Goal: Task Accomplishment & Management: Manage account settings

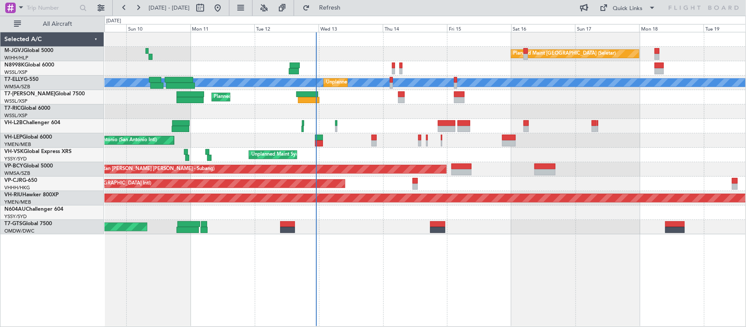
click at [394, 108] on div "Planned Maint [GEOGRAPHIC_DATA] (Seletar)" at bounding box center [424, 111] width 641 height 14
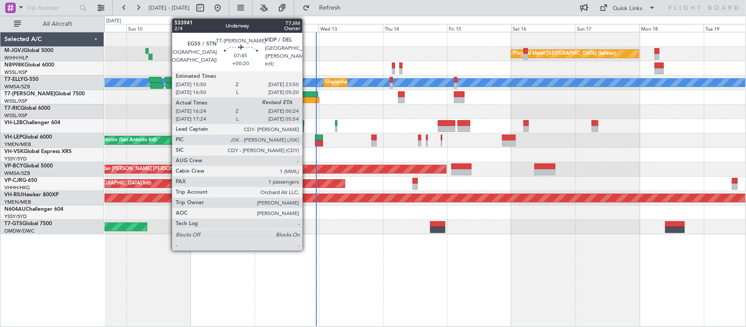
click at [307, 99] on div at bounding box center [308, 100] width 21 height 6
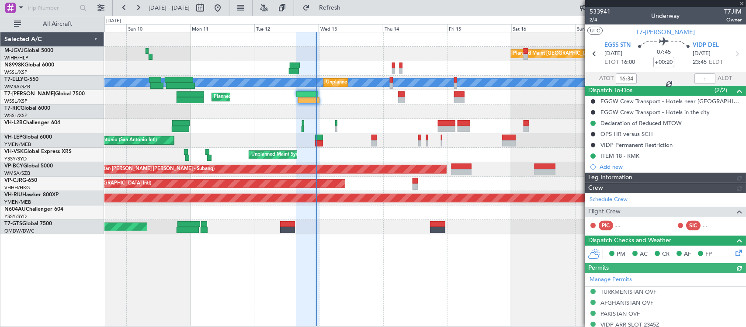
type input "[PERSON_NAME] (BTA)"
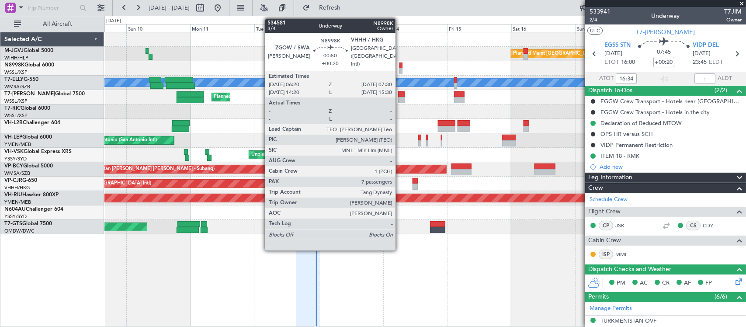
click at [400, 69] on div at bounding box center [400, 71] width 3 height 6
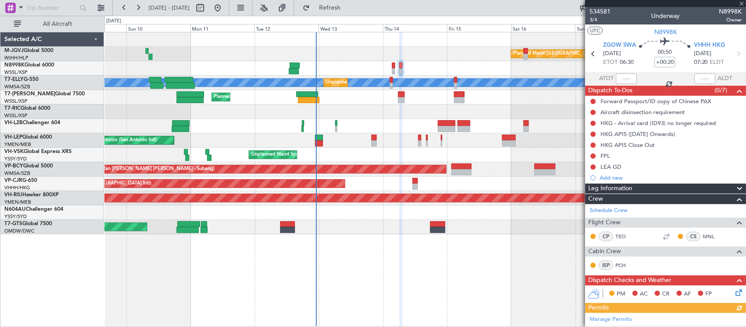
scroll to position [316, 0]
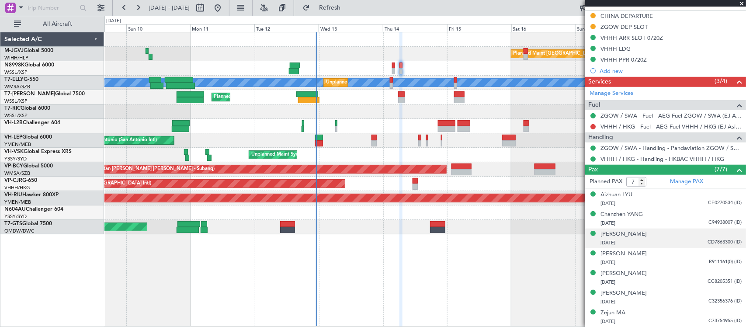
click at [654, 245] on div "14/03/1991 CD7863300 (ID)" at bounding box center [670, 242] width 141 height 9
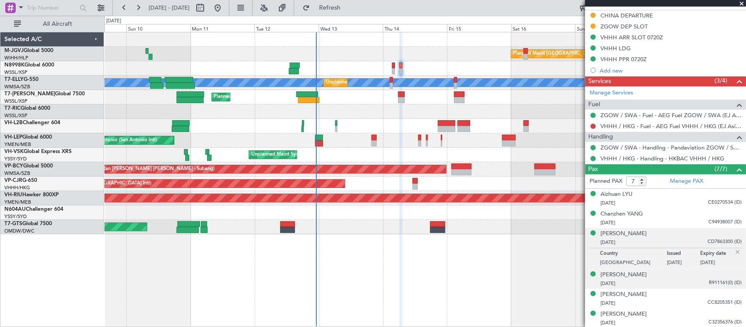
click at [650, 282] on div "07/04/1999 R911161(0) (ID)" at bounding box center [670, 283] width 141 height 9
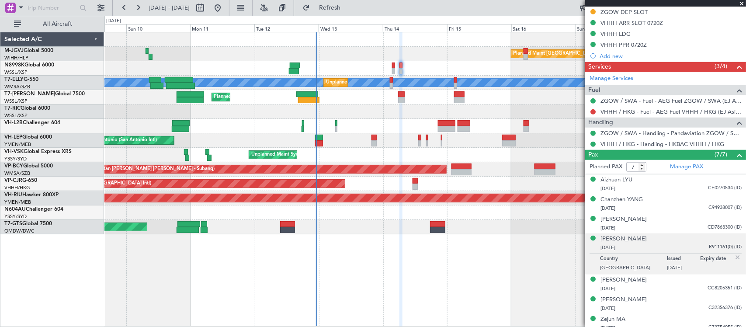
scroll to position [337, 0]
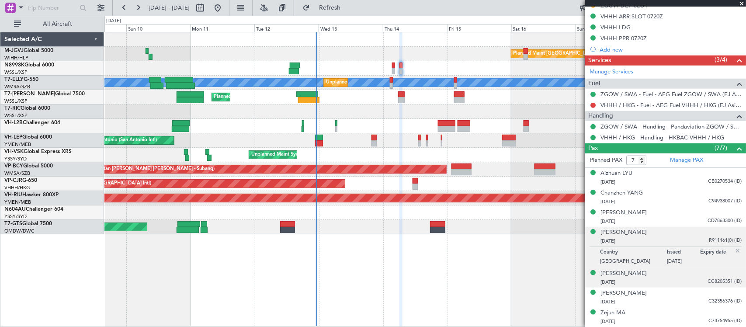
click at [660, 285] on div "17/01/1975 CC8205351 (ID)" at bounding box center [670, 282] width 141 height 9
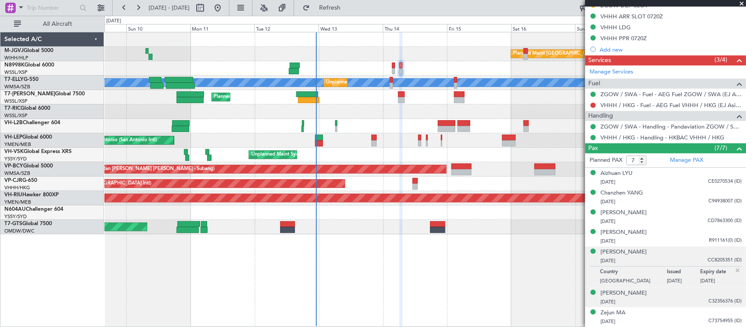
click at [664, 297] on div "13/01/1985 C32356376 (ID)" at bounding box center [670, 301] width 141 height 9
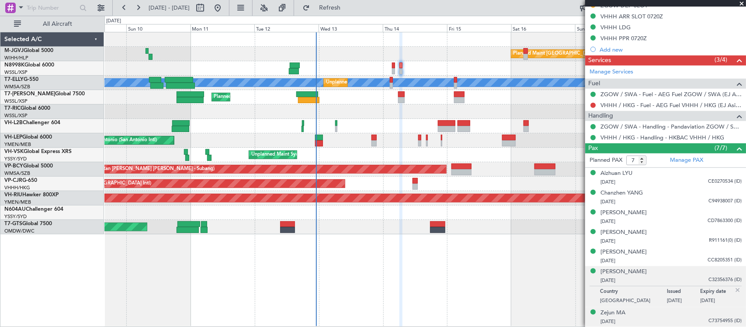
click at [664, 317] on div "15/10/1972 C73754955 (ID)" at bounding box center [670, 321] width 141 height 9
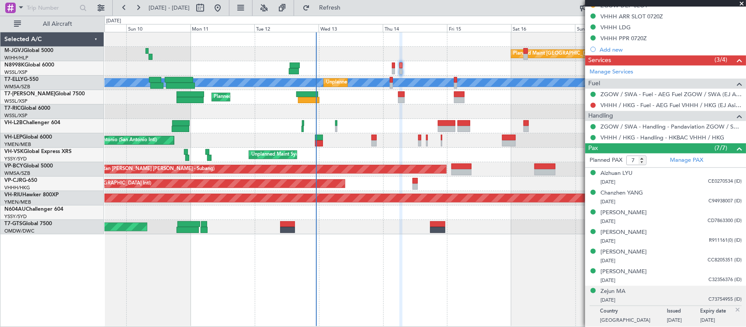
click at [733, 309] on img at bounding box center [737, 310] width 8 height 8
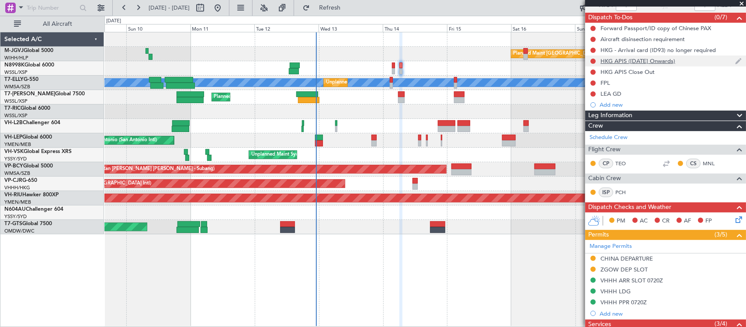
scroll to position [0, 0]
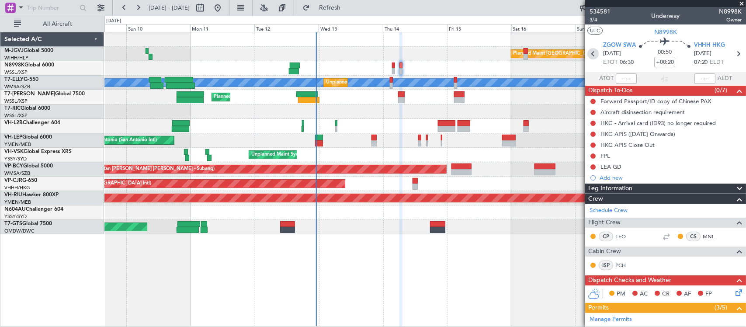
click at [591, 52] on icon at bounding box center [592, 53] width 11 height 11
type input "3"
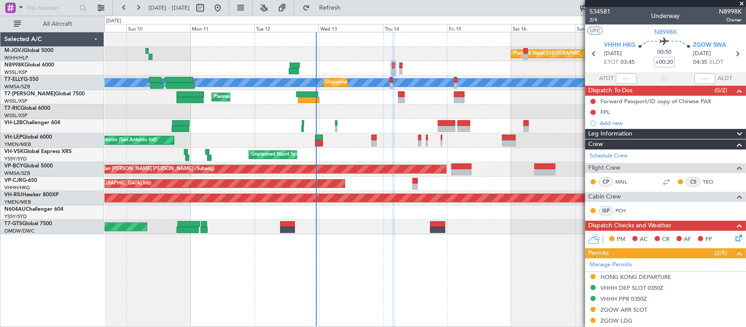
click at [343, 245] on div "Planned Maint Singapore (Seletar) MEL Unplanned Maint Kuala Lumpur (Sultan Abdu…" at bounding box center [424, 179] width 641 height 295
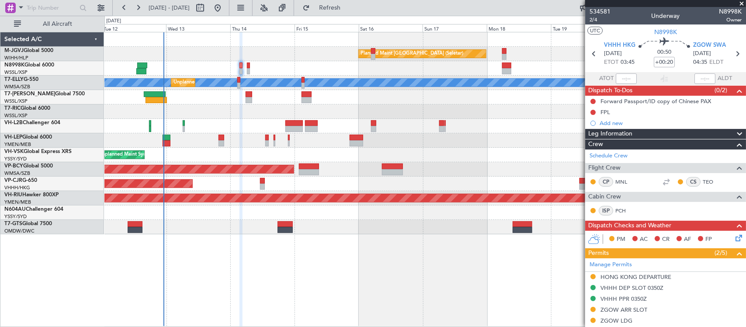
click at [303, 254] on div "Planned Maint Singapore (Seletar) MEL Unplanned Maint Kuala Lumpur (Sultan Abdu…" at bounding box center [424, 179] width 641 height 295
click at [590, 53] on icon at bounding box center [593, 53] width 11 height 11
type input "+00:10"
type input "13:05"
type input "16:29"
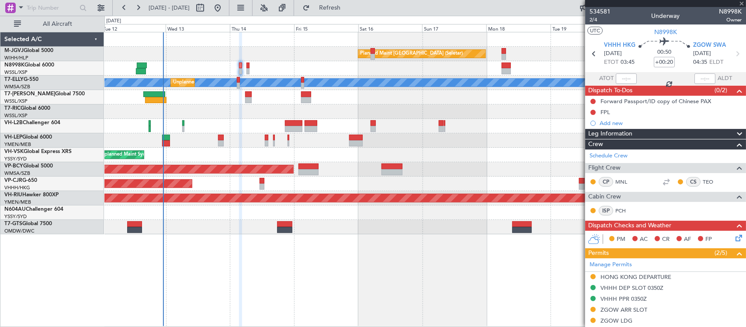
type input "6"
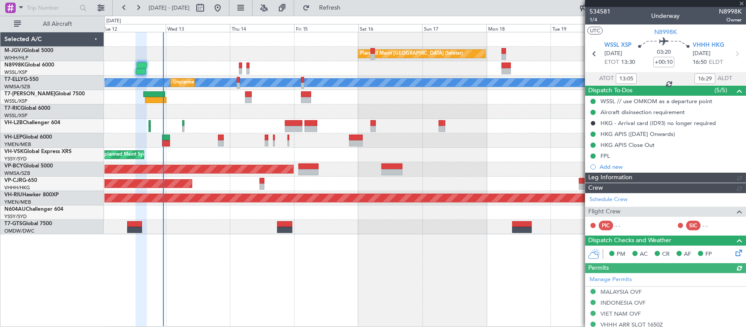
type input "[PERSON_NAME] (BTA)"
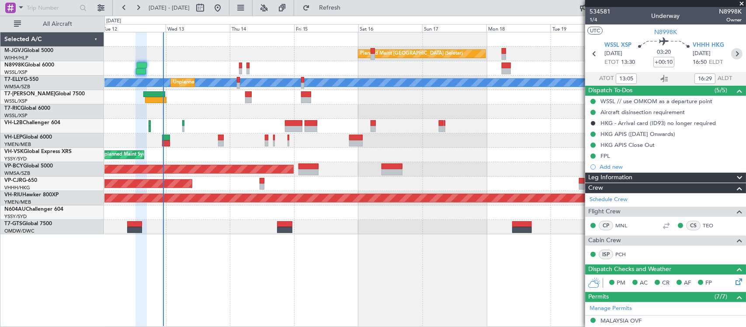
click at [731, 56] on icon at bounding box center [736, 53] width 11 height 11
type input "+00:20"
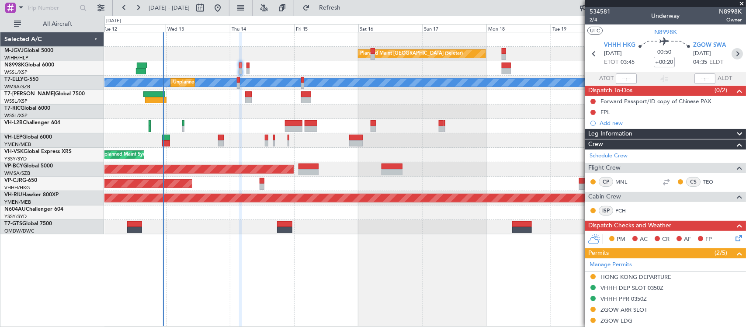
click at [731, 55] on icon at bounding box center [736, 53] width 11 height 11
type input "7"
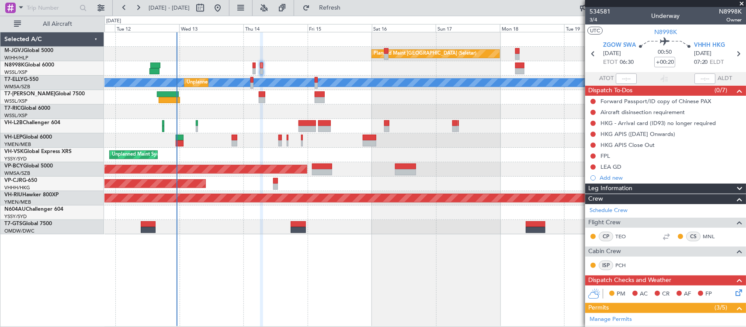
click at [242, 125] on div "Planned Maint Singapore (Seletar) MEL Unplanned Maint Kuala Lumpur (Sultan Abdu…" at bounding box center [424, 133] width 641 height 202
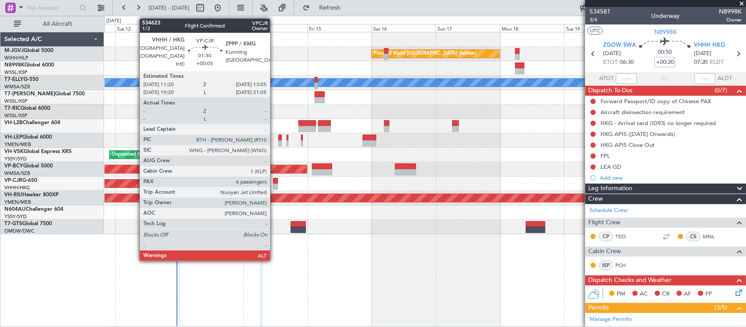
click at [274, 180] on div at bounding box center [275, 181] width 5 height 6
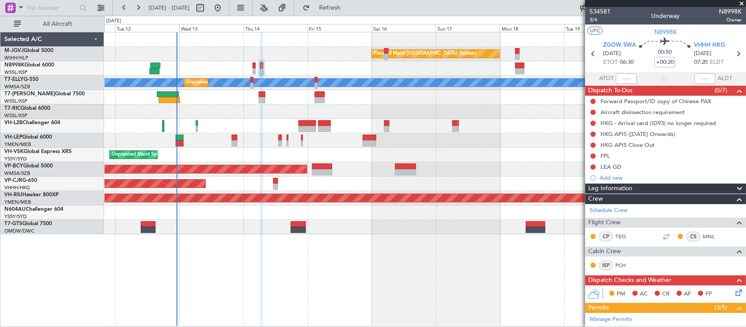
click at [418, 177] on div "Planned Maint [GEOGRAPHIC_DATA] ([GEOGRAPHIC_DATA] Intl)" at bounding box center [424, 183] width 641 height 14
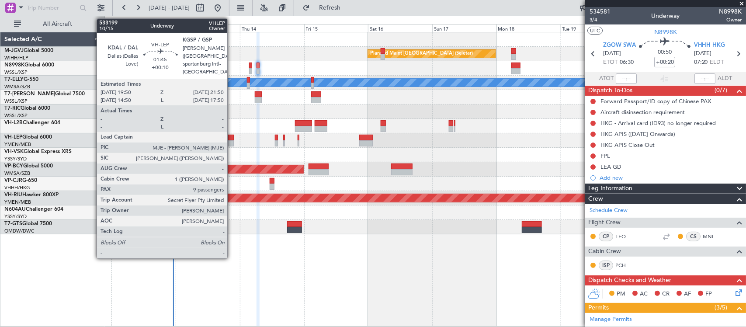
click at [232, 139] on div at bounding box center [231, 138] width 6 height 6
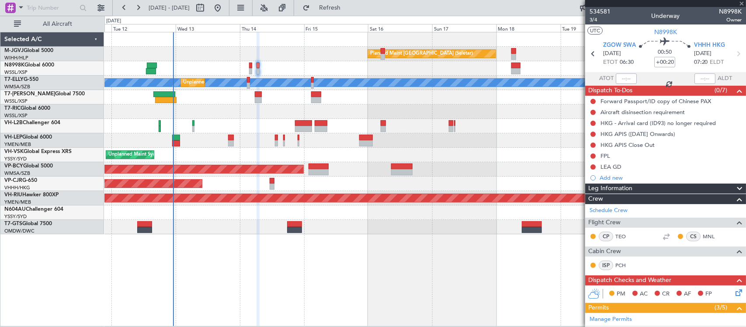
type input "+00:10"
type input "9"
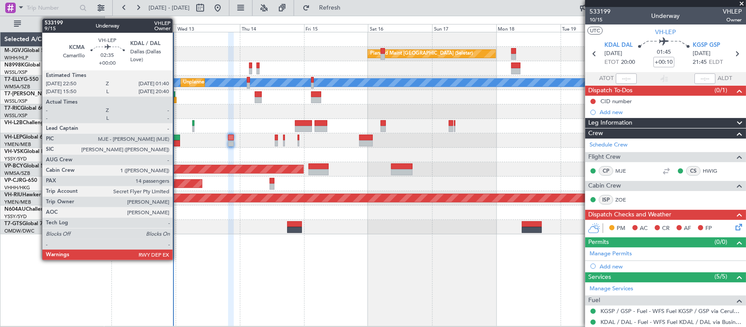
click at [177, 140] on div at bounding box center [176, 138] width 8 height 6
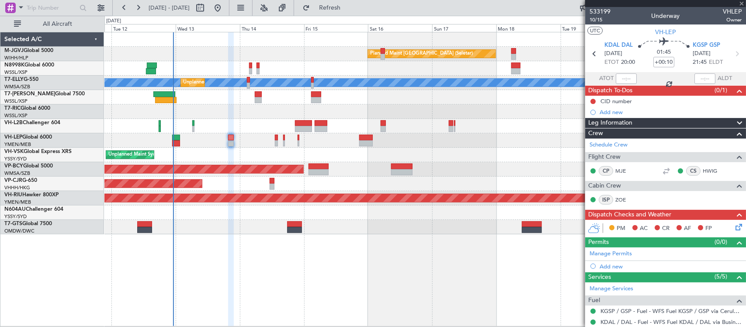
type input "14"
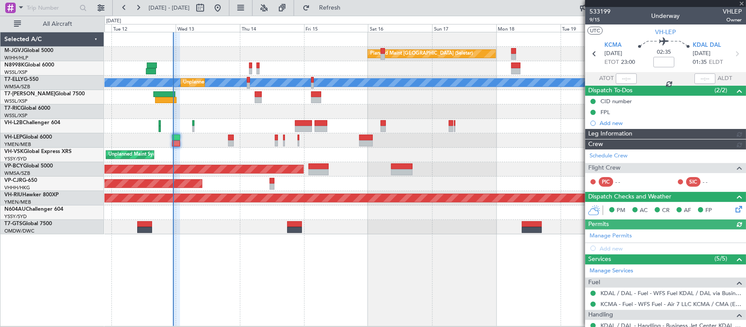
type input "[PERSON_NAME] (LEU)"
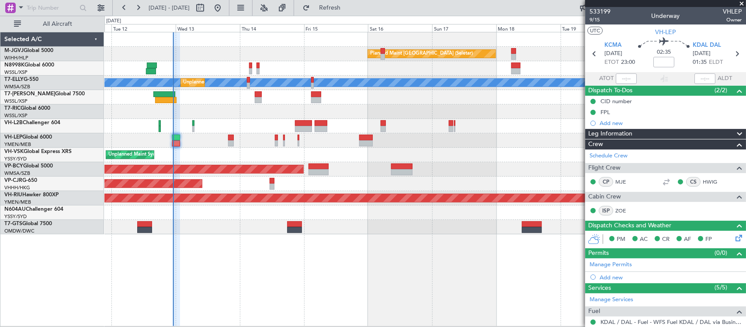
click at [252, 69] on div at bounding box center [424, 68] width 641 height 14
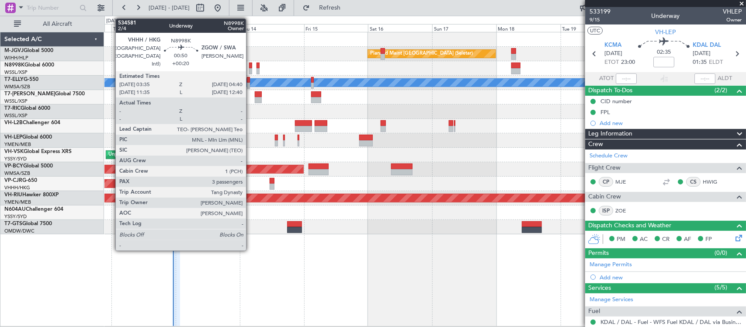
click at [250, 69] on div at bounding box center [250, 71] width 3 height 6
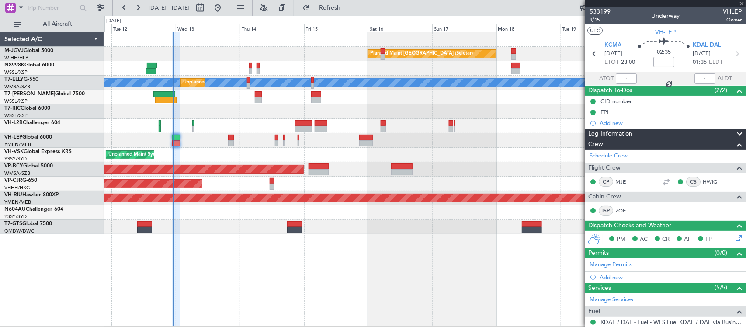
type input "+00:20"
type input "3"
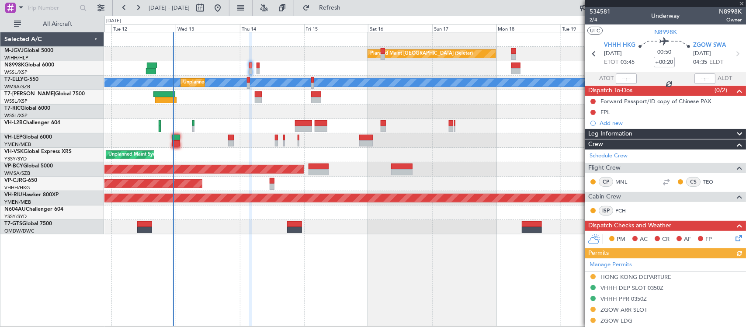
scroll to position [183, 0]
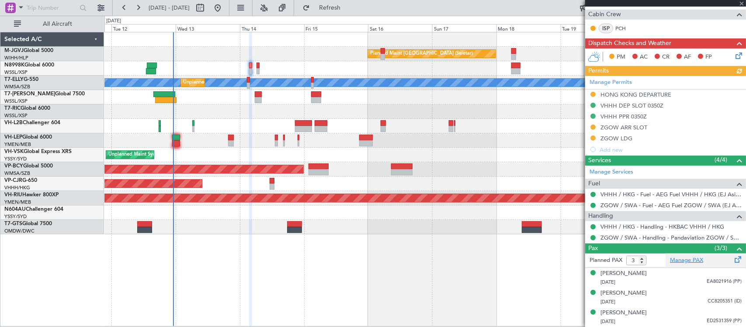
click at [665, 260] on div "Manage PAX" at bounding box center [705, 260] width 80 height 14
click at [439, 136] on div "Planned Maint Singapore (Seletar) MEL Unplanned Maint Kuala Lumpur (Sultan Abdu…" at bounding box center [424, 133] width 641 height 202
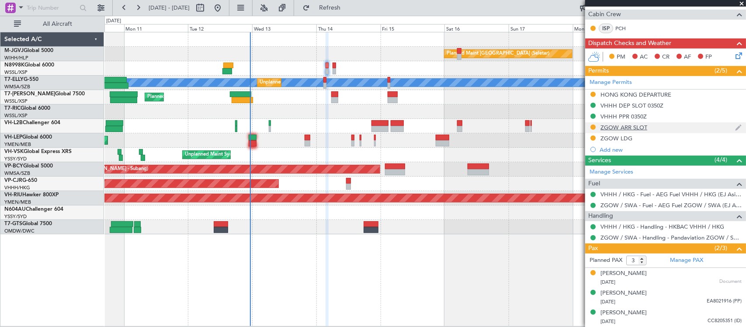
scroll to position [0, 0]
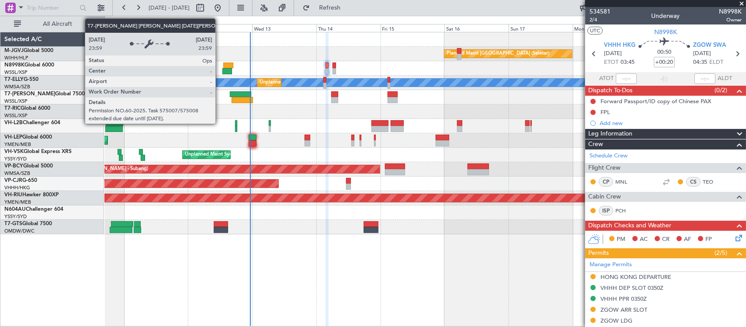
click at [226, 83] on div "[PERSON_NAME]" at bounding box center [657, 83] width 1453 height 8
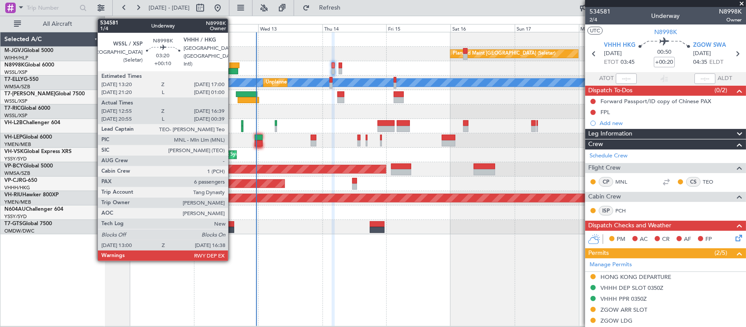
click at [232, 65] on div at bounding box center [234, 65] width 10 height 6
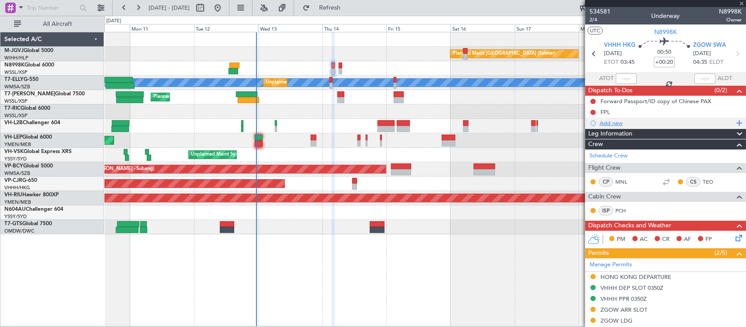
type input "+00:10"
type input "13:05"
type input "16:29"
type input "6"
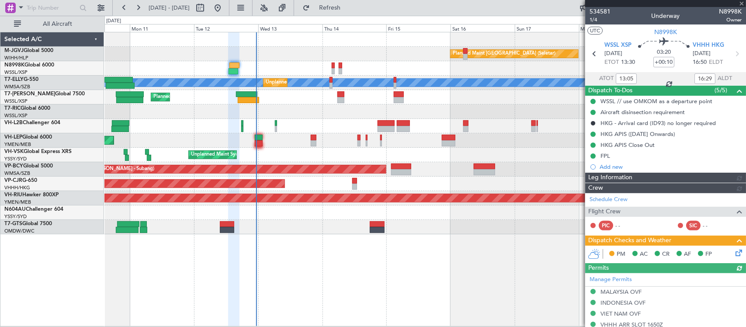
type input "[PERSON_NAME] (BTA)"
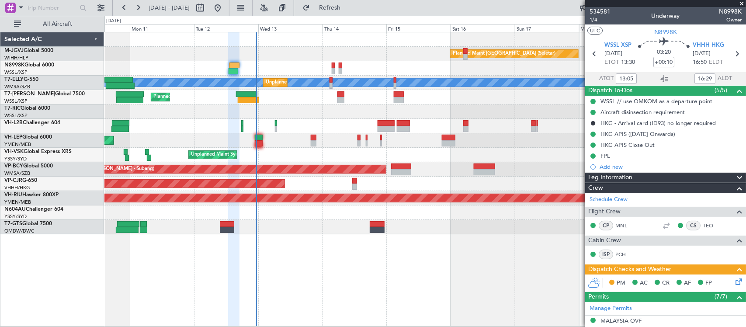
click at [733, 280] on icon at bounding box center [736, 279] width 7 height 7
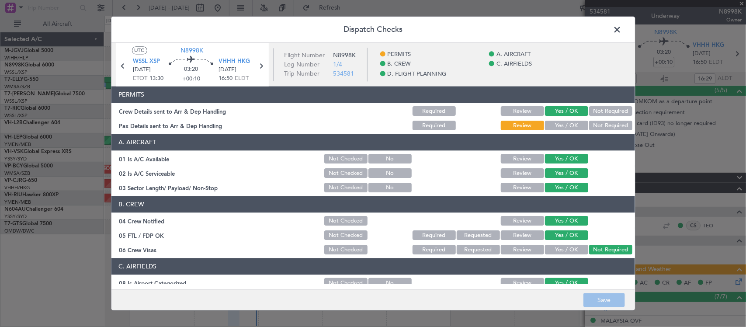
click at [564, 127] on button "Yes / OK" at bounding box center [566, 126] width 43 height 10
click at [587, 298] on button "Save" at bounding box center [603, 300] width 41 height 14
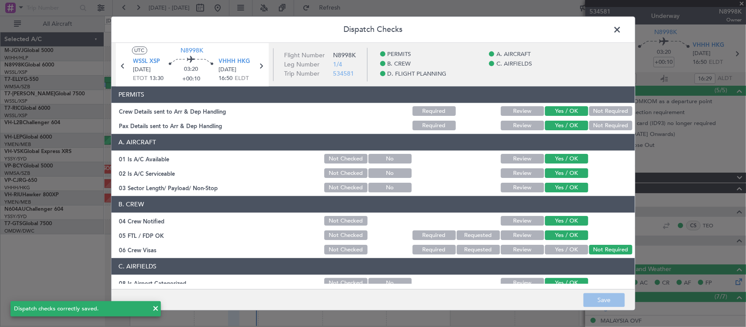
click at [622, 33] on span at bounding box center [622, 31] width 0 height 17
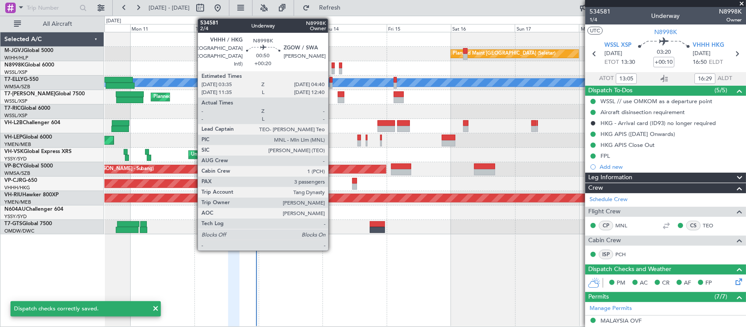
click at [332, 64] on div at bounding box center [333, 65] width 3 height 6
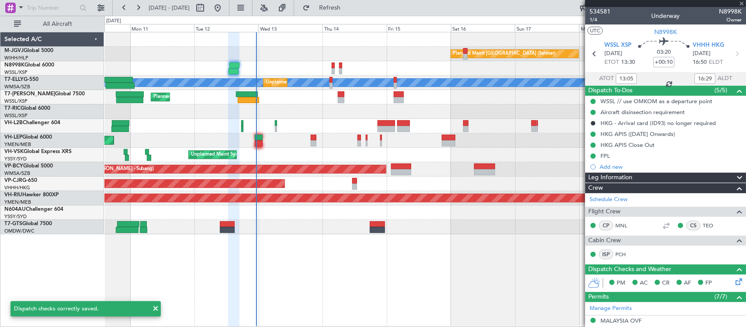
type input "+00:20"
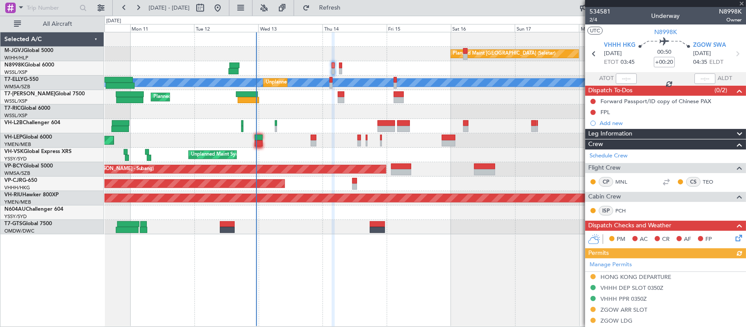
scroll to position [183, 0]
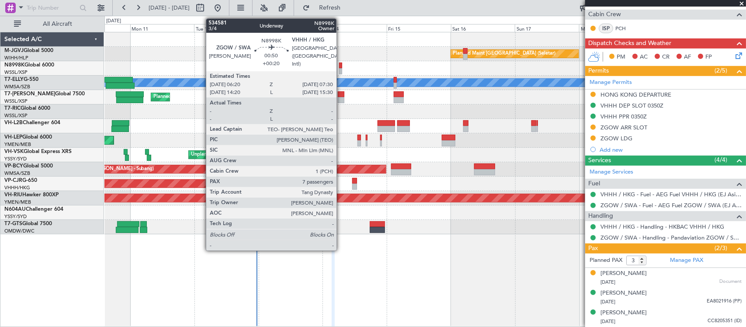
click at [341, 71] on div at bounding box center [340, 71] width 3 height 6
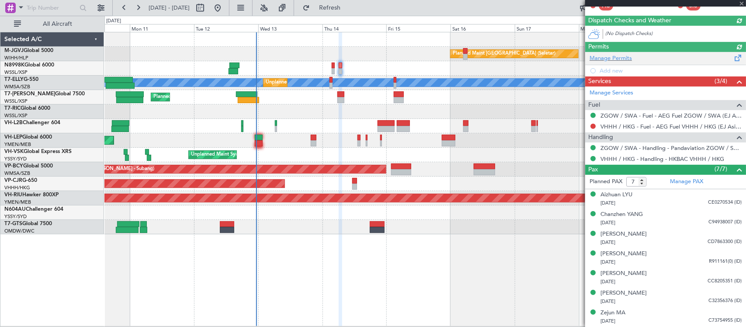
scroll to position [0, 0]
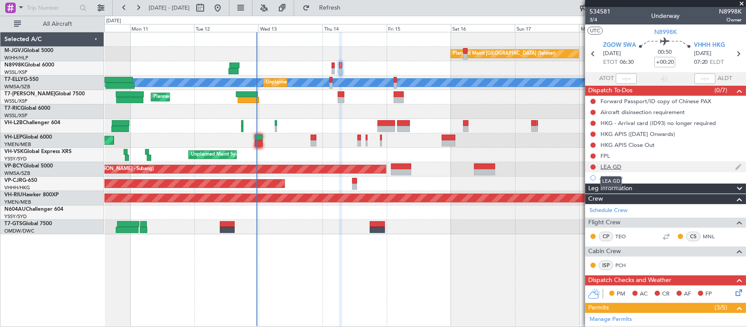
click at [614, 167] on div "LEA GD" at bounding box center [610, 166] width 21 height 7
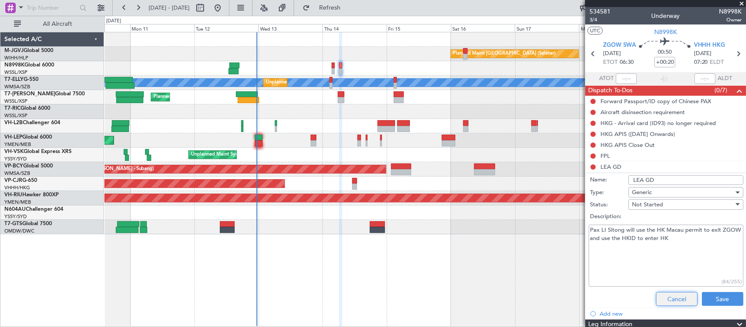
click at [672, 295] on button "Cancel" at bounding box center [676, 299] width 41 height 14
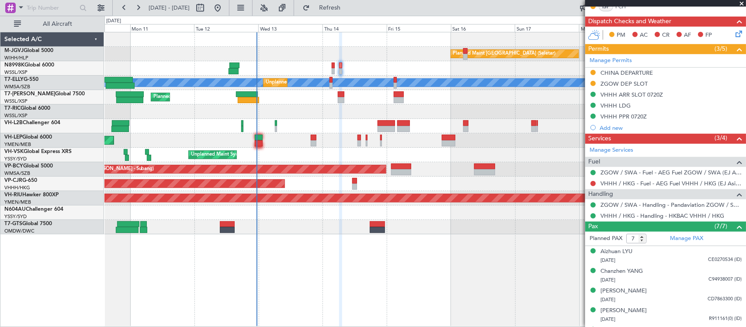
scroll to position [316, 0]
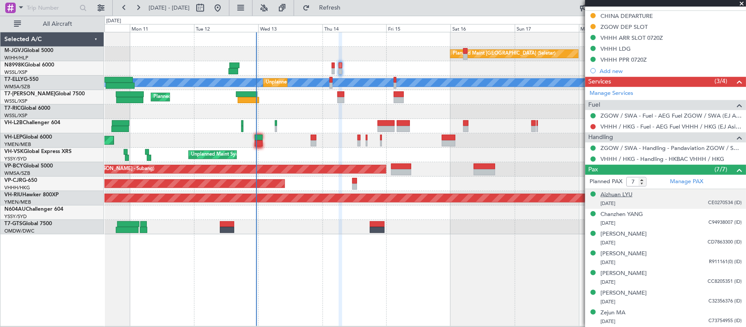
click at [627, 196] on div "Aizhuan LYU" at bounding box center [616, 194] width 32 height 9
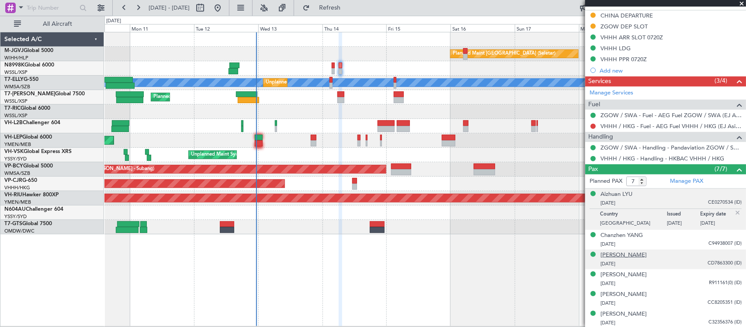
click at [623, 256] on div "Haoqiang LIU" at bounding box center [623, 255] width 46 height 9
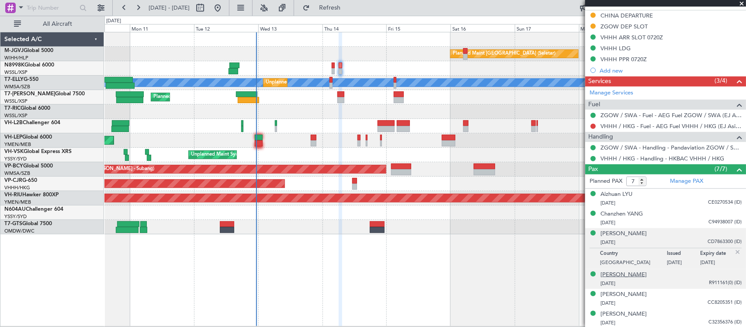
click at [618, 278] on div "Sitong LI" at bounding box center [623, 274] width 46 height 9
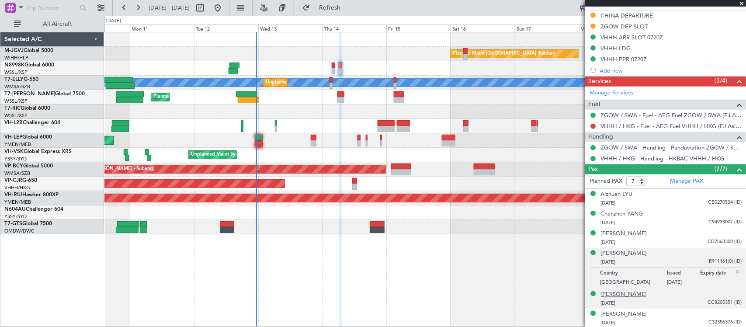
click at [627, 294] on div "Weimin LIU" at bounding box center [623, 294] width 46 height 9
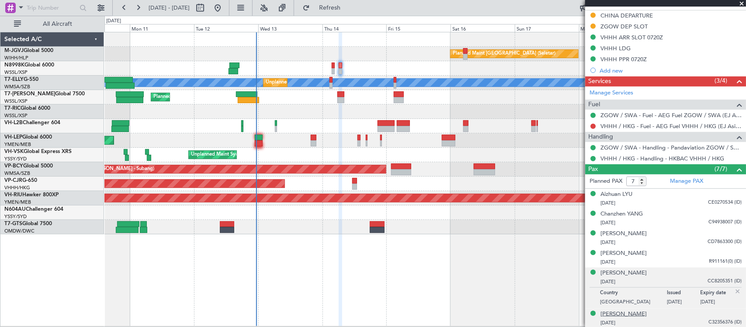
click at [618, 311] on div "Xujie MAI" at bounding box center [623, 314] width 46 height 9
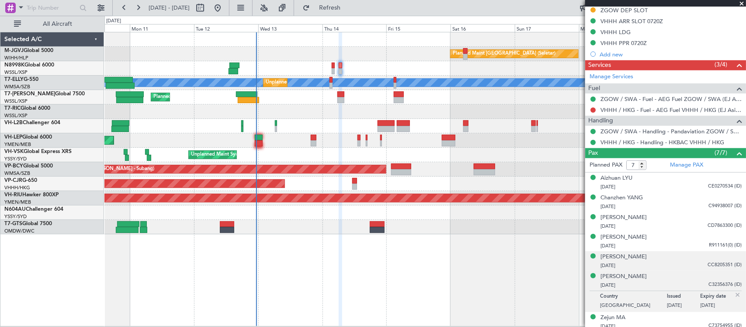
scroll to position [337, 0]
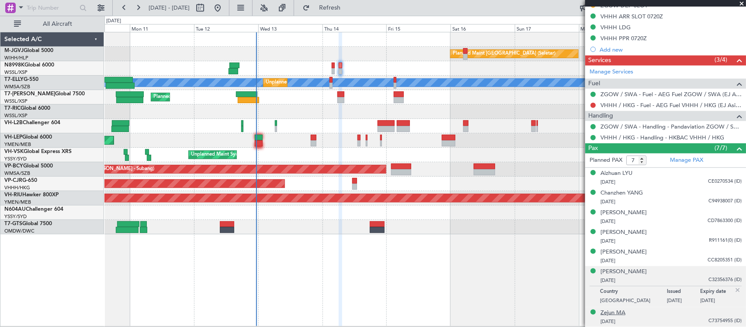
click at [623, 314] on div "Zejun MA" at bounding box center [612, 312] width 25 height 9
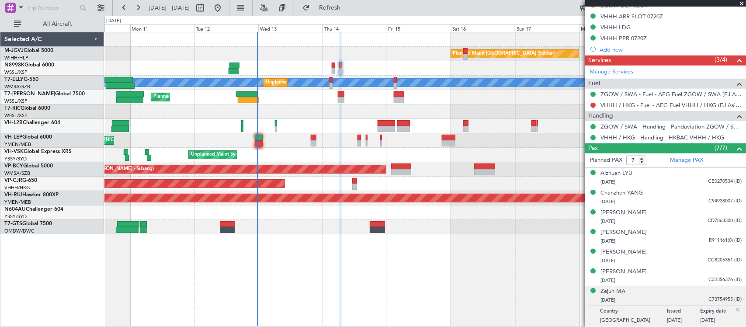
click at [733, 314] on img at bounding box center [737, 310] width 8 height 8
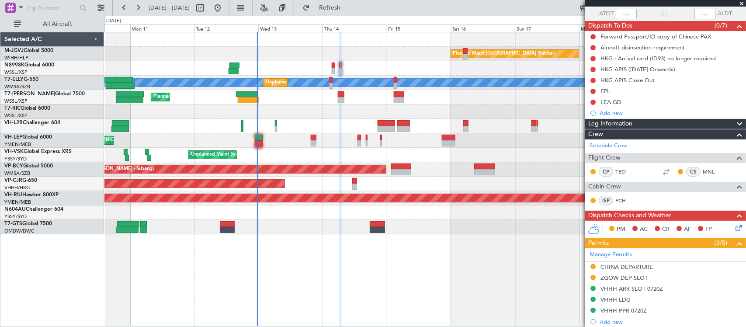
scroll to position [0, 0]
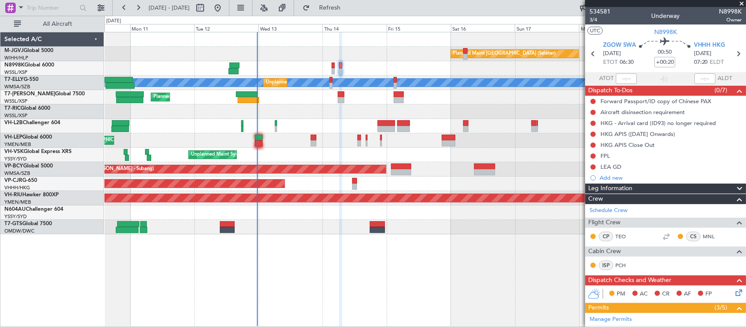
drag, startPoint x: 593, startPoint y: 20, endPoint x: 563, endPoint y: 33, distance: 32.5
click at [593, 20] on span "3/4" at bounding box center [599, 19] width 21 height 7
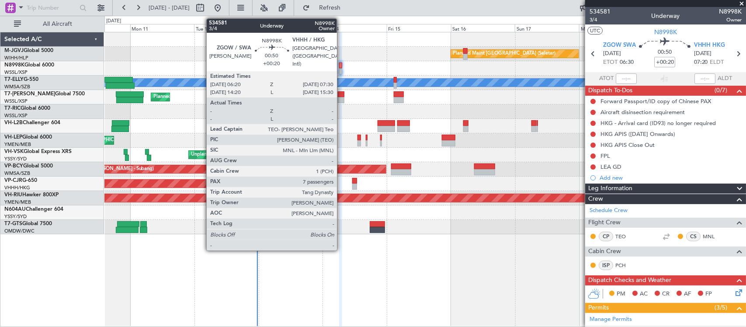
click at [341, 66] on div at bounding box center [340, 65] width 3 height 6
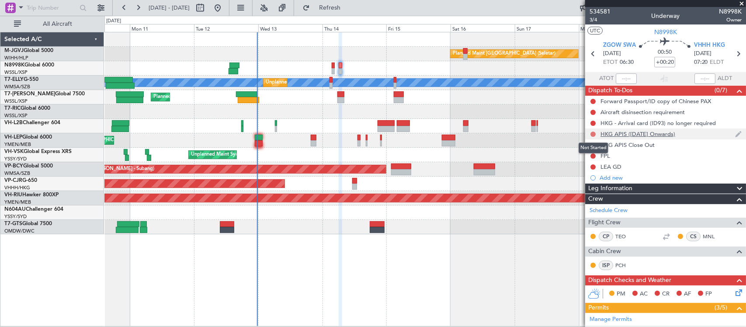
click at [594, 134] on button at bounding box center [592, 133] width 5 height 5
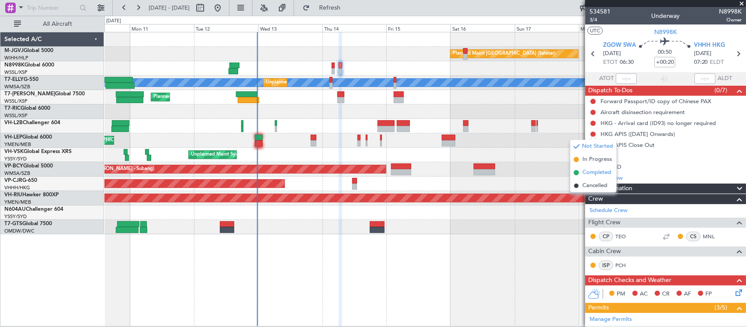
click at [589, 171] on span "Completed" at bounding box center [596, 172] width 29 height 9
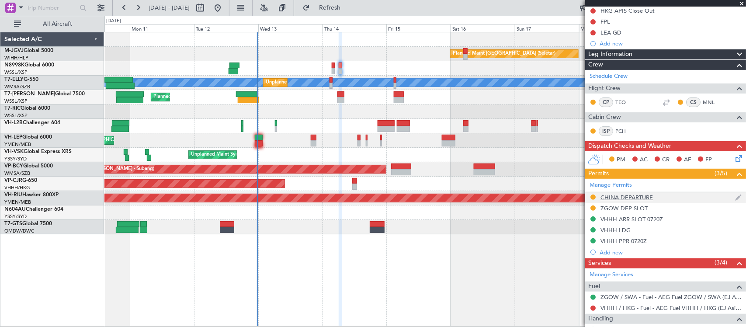
scroll to position [225, 0]
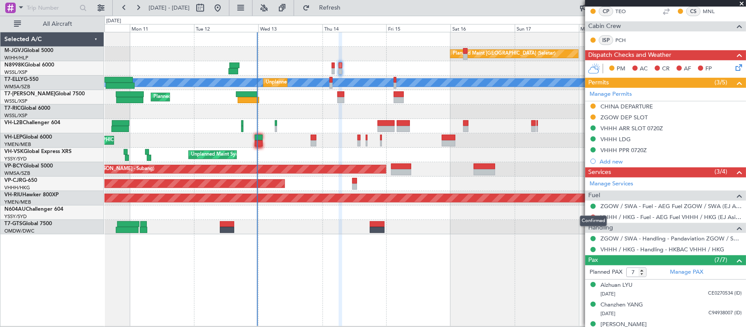
click at [592, 218] on div "Confirmed" at bounding box center [593, 220] width 27 height 11
click at [592, 217] on button at bounding box center [592, 216] width 5 height 5
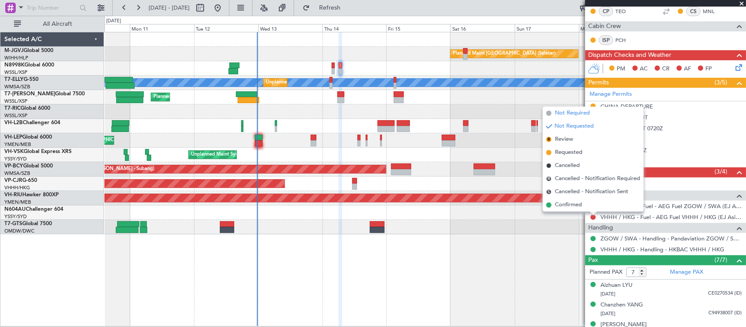
click at [586, 114] on span "Not Required" at bounding box center [572, 113] width 35 height 9
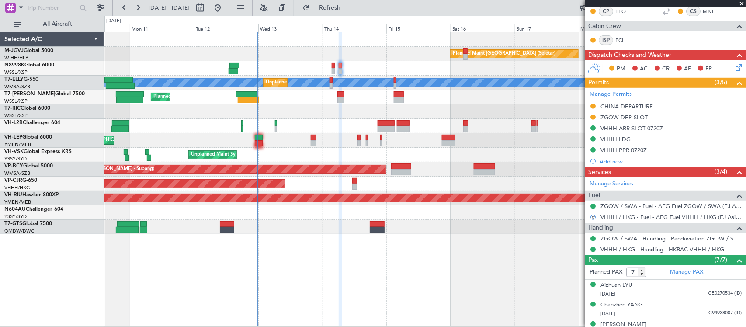
scroll to position [0, 0]
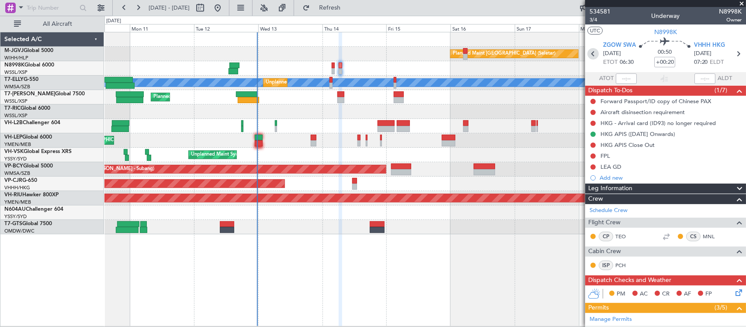
click at [591, 52] on icon at bounding box center [592, 53] width 11 height 11
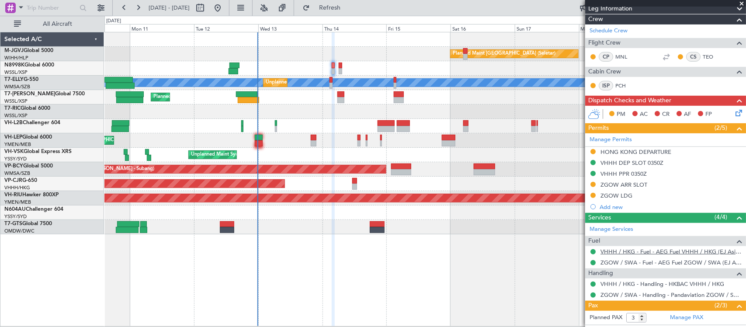
scroll to position [183, 0]
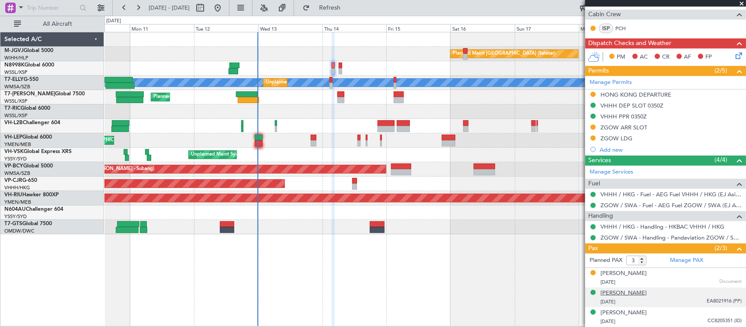
click at [629, 295] on div "Jiaxuan CHEN" at bounding box center [623, 293] width 46 height 9
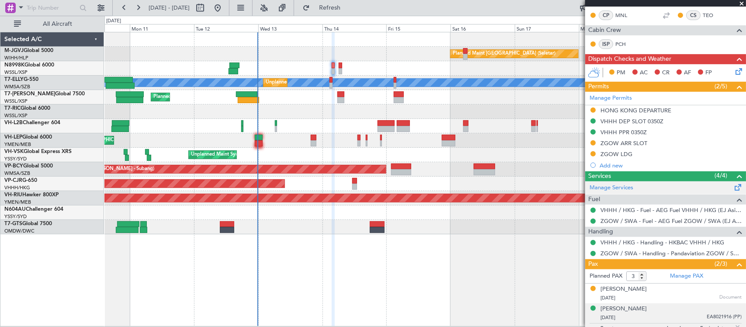
scroll to position [204, 0]
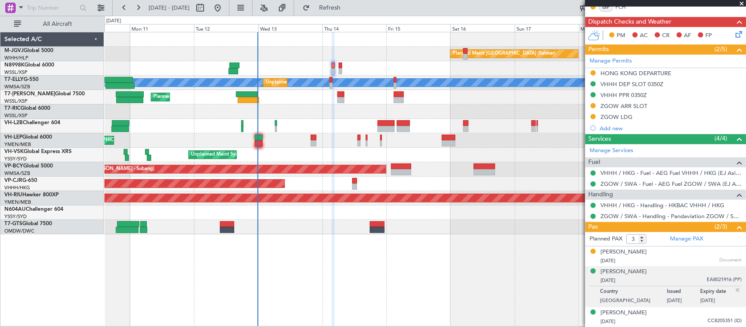
click at [733, 289] on img at bounding box center [737, 290] width 8 height 8
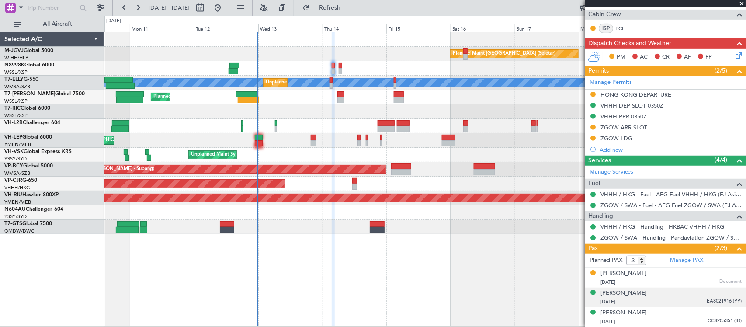
scroll to position [183, 0]
click at [683, 263] on link "Manage PAX" at bounding box center [686, 260] width 33 height 9
click at [619, 276] on div "Yiping TANG" at bounding box center [623, 273] width 46 height 9
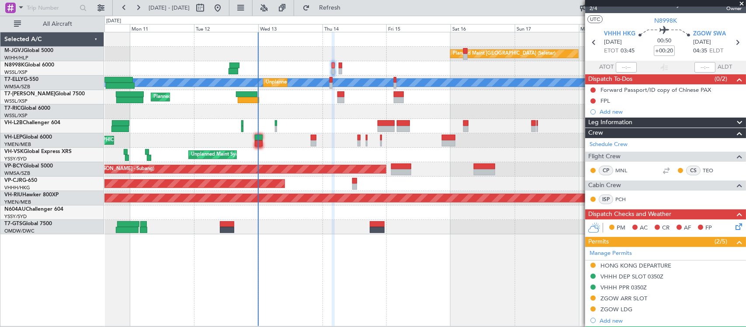
scroll to position [0, 0]
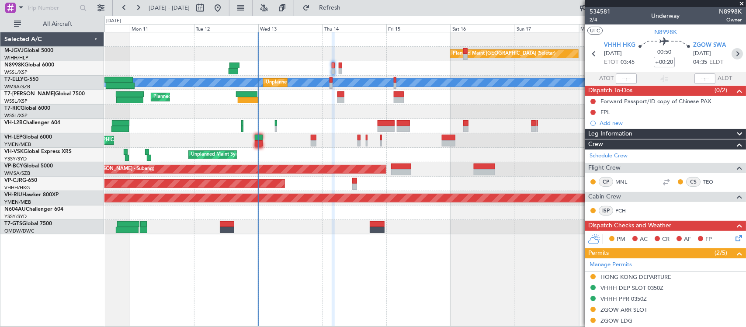
click at [734, 52] on icon at bounding box center [736, 53] width 11 height 11
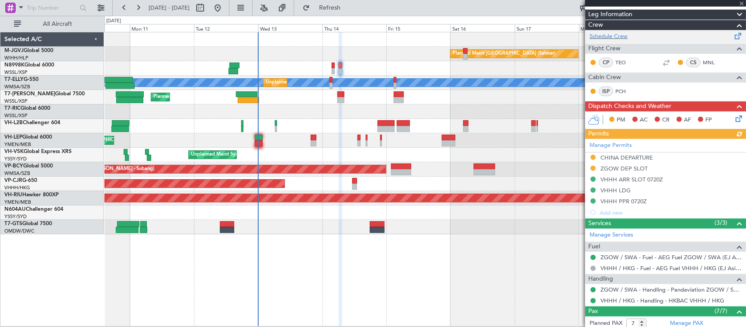
scroll to position [316, 0]
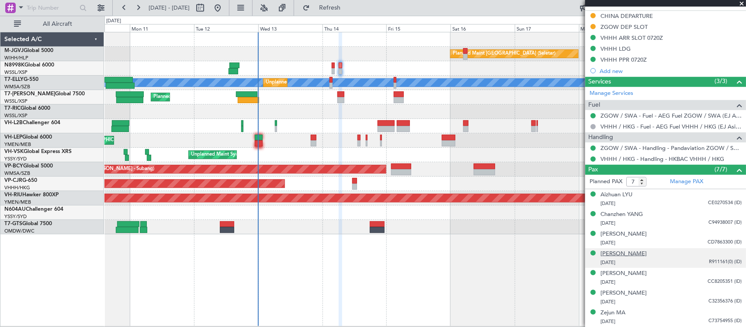
click at [608, 253] on div "Sitong LI" at bounding box center [623, 253] width 46 height 9
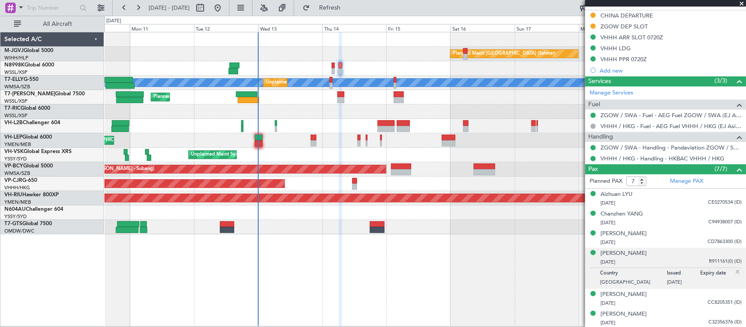
click at [733, 274] on img at bounding box center [737, 272] width 8 height 8
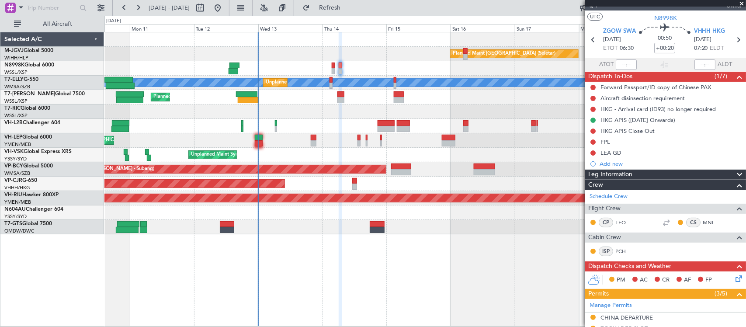
scroll to position [0, 0]
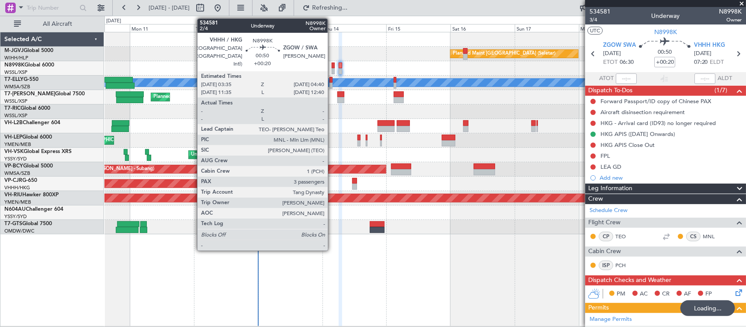
click at [332, 68] on div at bounding box center [333, 71] width 3 height 6
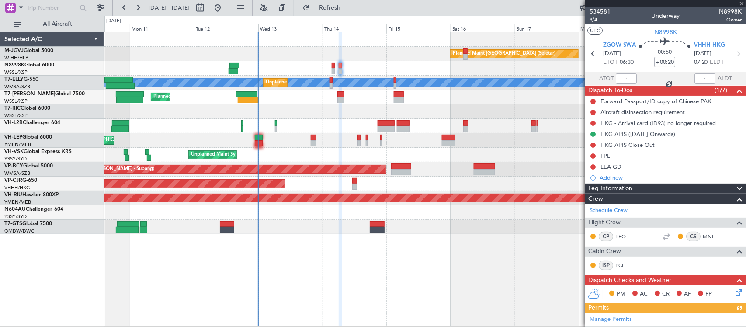
type input "3"
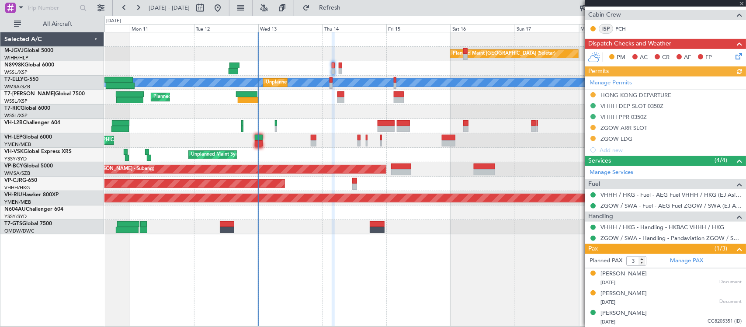
scroll to position [183, 0]
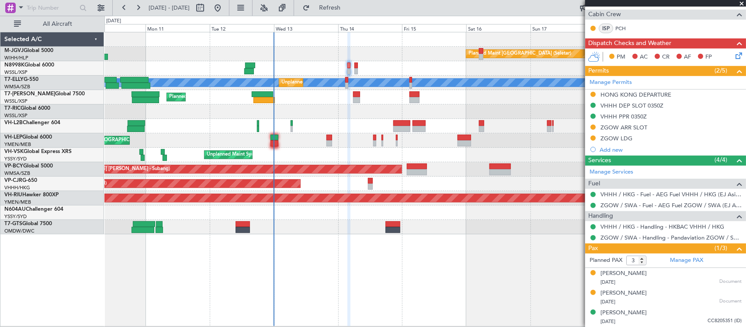
click at [366, 135] on div "MEL San Antonio (San Antonio Intl) Planned Maint Los Angeles (Los Angeles Inter…" at bounding box center [424, 140] width 641 height 14
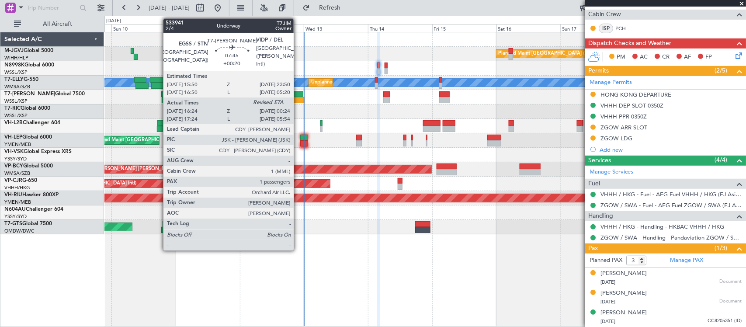
click at [298, 98] on div at bounding box center [293, 100] width 21 height 6
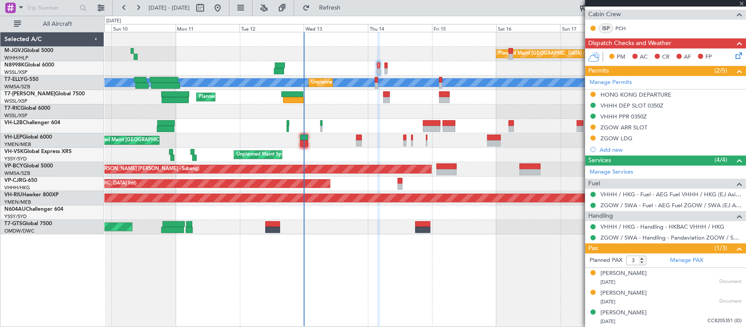
type input "16:34"
type input "1"
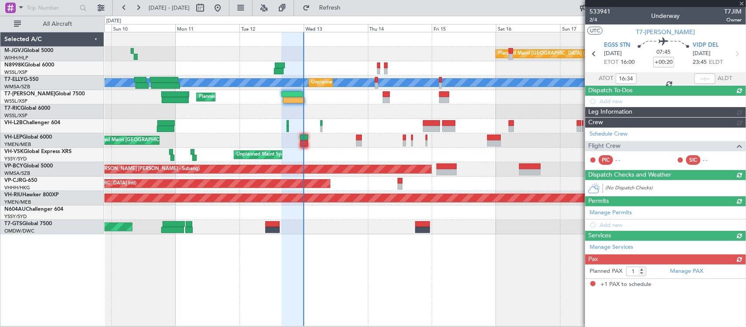
scroll to position [0, 0]
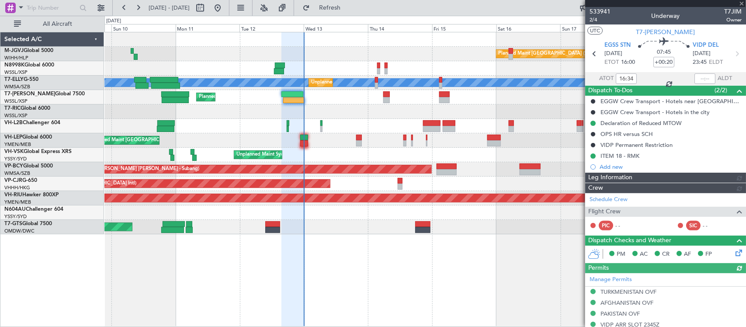
type input "[PERSON_NAME] (BTA)"
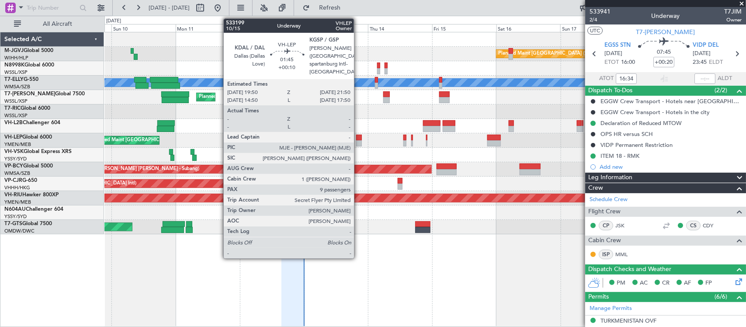
click at [358, 138] on div at bounding box center [359, 138] width 6 height 6
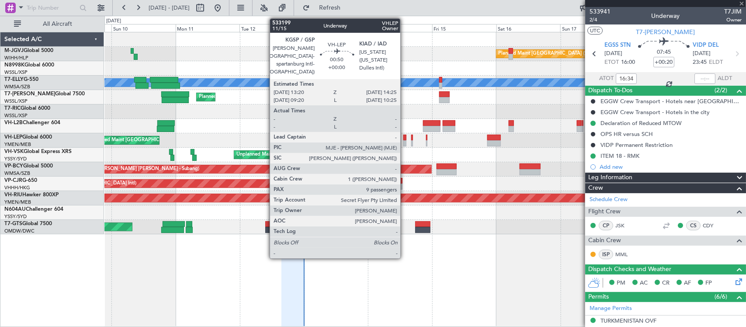
click at [404, 141] on div at bounding box center [404, 143] width 3 height 6
type input "+00:10"
type input "9"
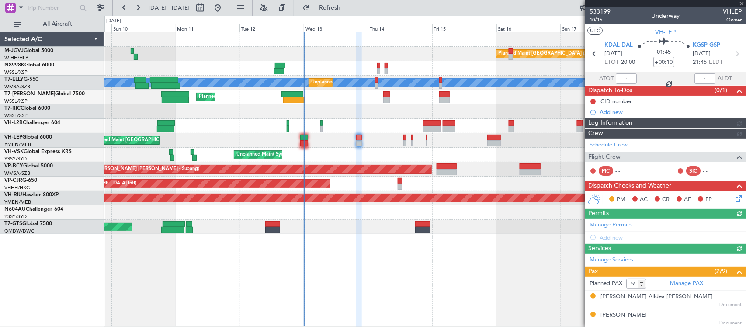
click at [410, 148] on div "Unplanned Maint Sydney (Kingsford Smith Intl) Planned Maint Melbourne (Essendon)" at bounding box center [424, 155] width 641 height 14
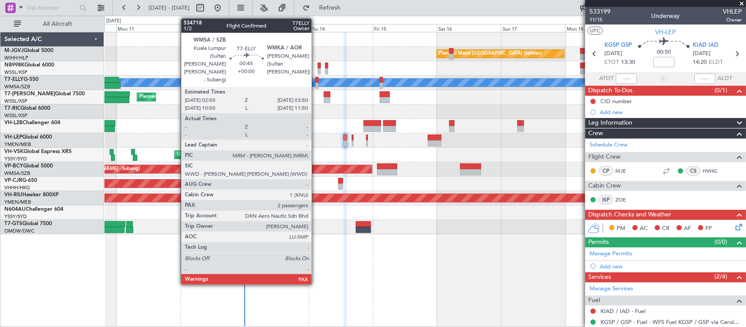
click at [316, 84] on div at bounding box center [316, 86] width 3 height 6
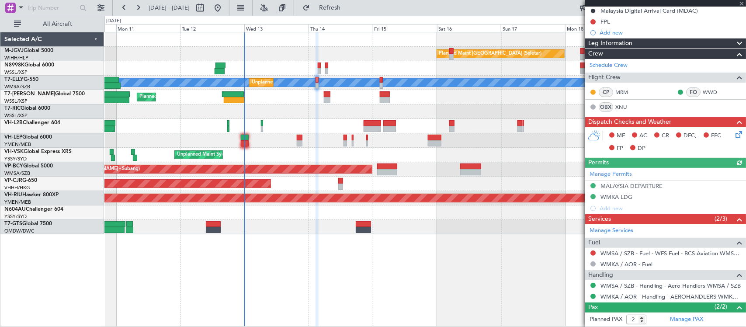
scroll to position [141, 0]
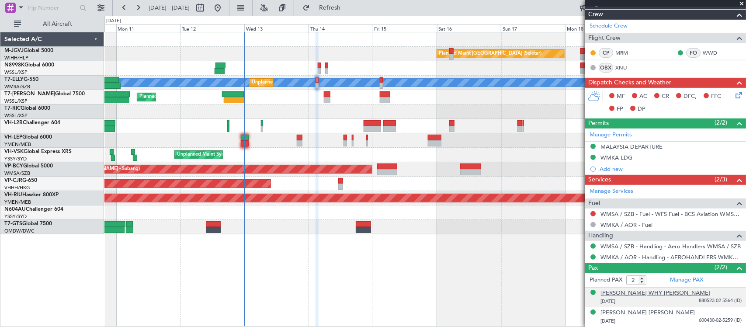
click at [619, 292] on div "[PERSON_NAME] WHY [PERSON_NAME]" at bounding box center [655, 293] width 110 height 9
click at [733, 311] on img at bounding box center [737, 312] width 8 height 8
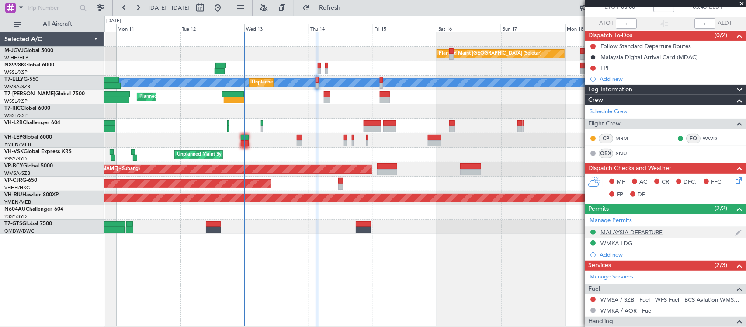
scroll to position [0, 0]
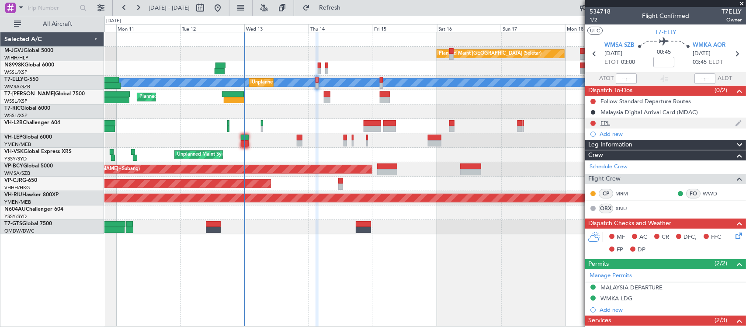
click at [604, 124] on div "FPL" at bounding box center [605, 122] width 10 height 7
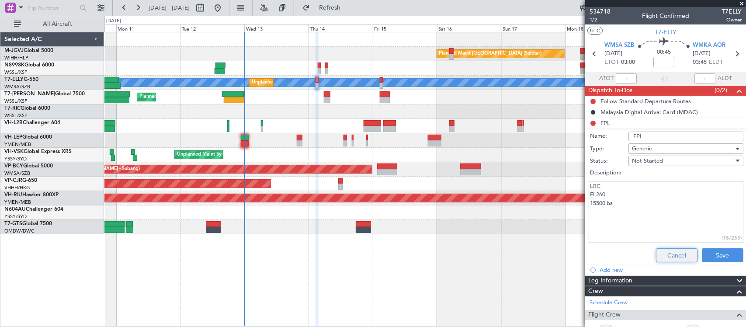
click at [675, 258] on button "Cancel" at bounding box center [676, 255] width 41 height 14
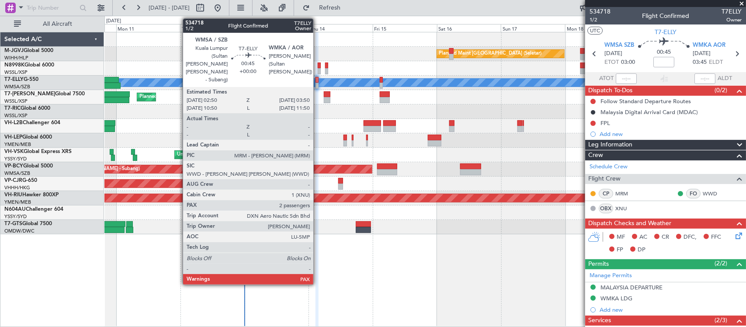
click at [318, 86] on div at bounding box center [316, 86] width 3 height 6
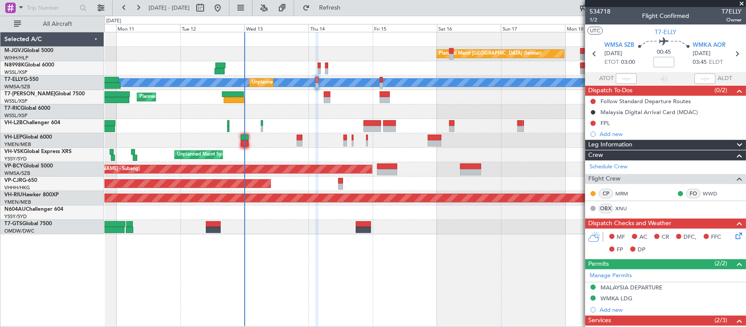
click at [612, 119] on div "FPL" at bounding box center [665, 122] width 161 height 11
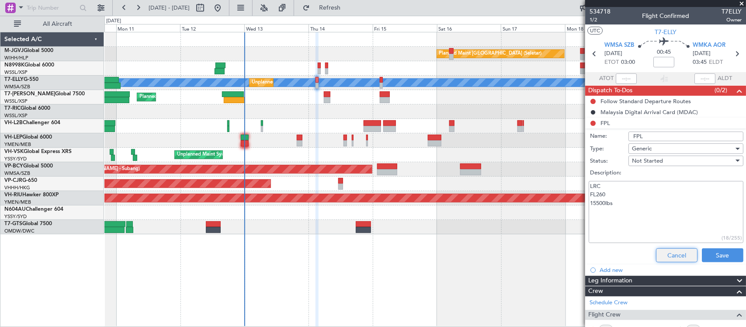
click at [670, 256] on button "Cancel" at bounding box center [676, 255] width 41 height 14
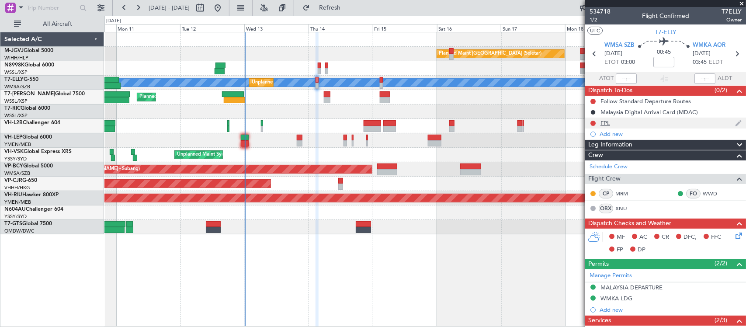
click at [607, 121] on div "FPL" at bounding box center [605, 122] width 10 height 7
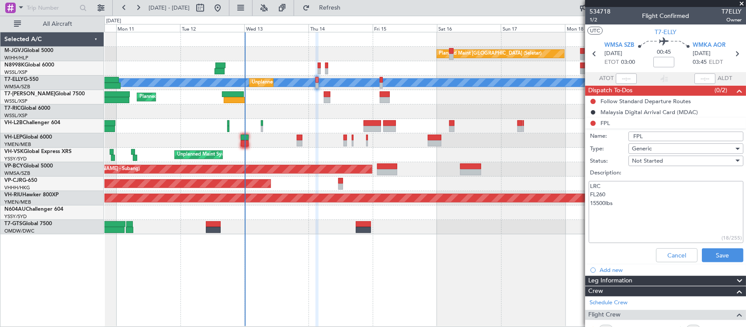
click at [632, 205] on textarea "LRC FL260 15500lbs" at bounding box center [665, 212] width 155 height 62
click at [683, 252] on button "Cancel" at bounding box center [676, 255] width 41 height 14
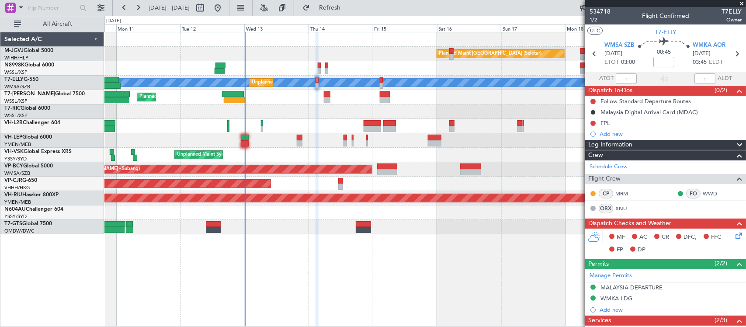
click at [733, 235] on icon at bounding box center [736, 234] width 7 height 7
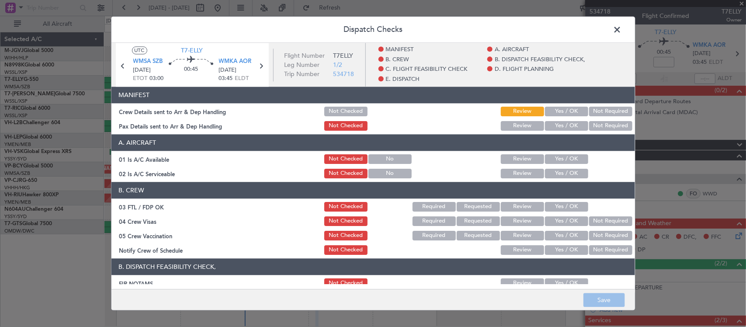
click at [622, 34] on span at bounding box center [622, 31] width 0 height 17
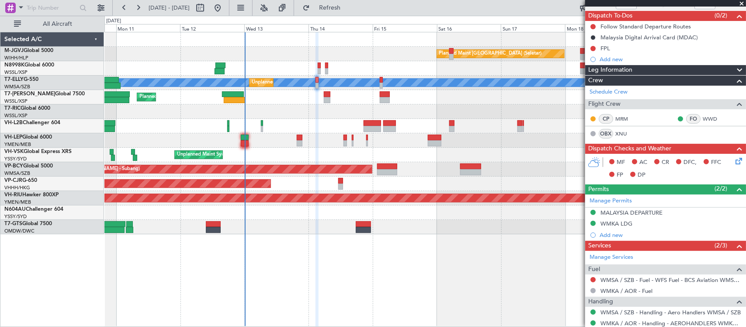
scroll to position [141, 0]
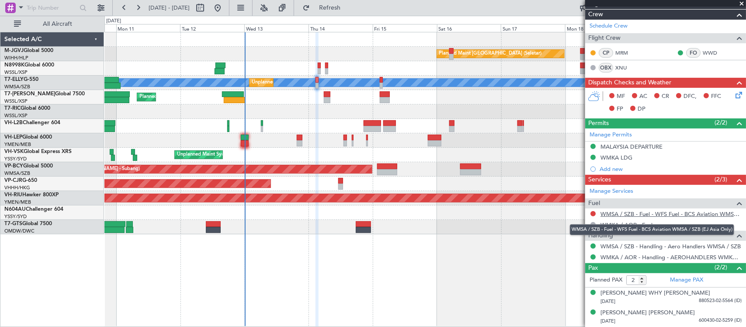
click at [633, 213] on link "WMSA / SZB - Fuel - WFS Fuel - BCS Aviation WMSA / SZB (EJ Asia Only)" at bounding box center [670, 213] width 141 height 7
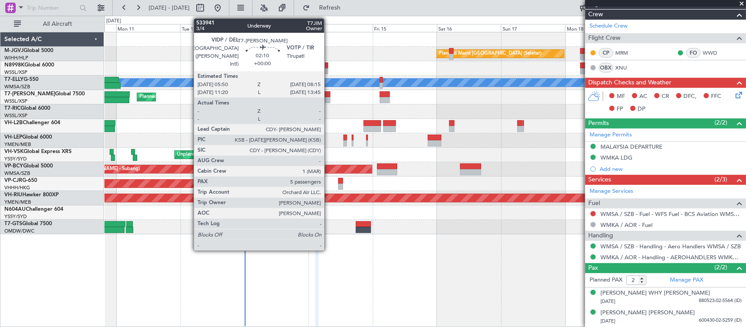
click at [328, 98] on div at bounding box center [327, 100] width 7 height 6
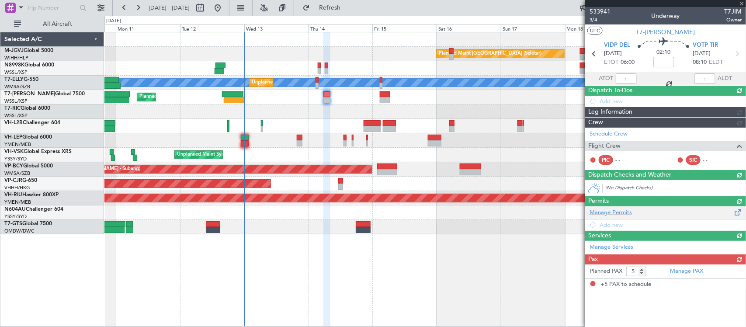
scroll to position [0, 0]
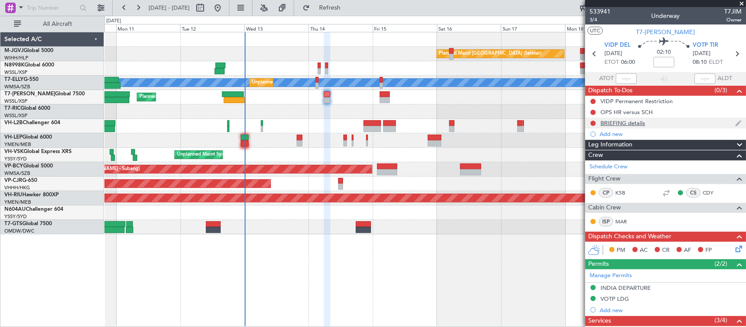
click at [652, 127] on div "BRIEFING details" at bounding box center [665, 122] width 161 height 11
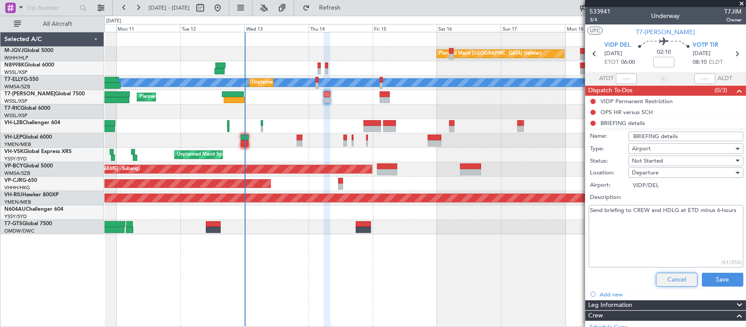
click at [661, 276] on button "Cancel" at bounding box center [676, 280] width 41 height 14
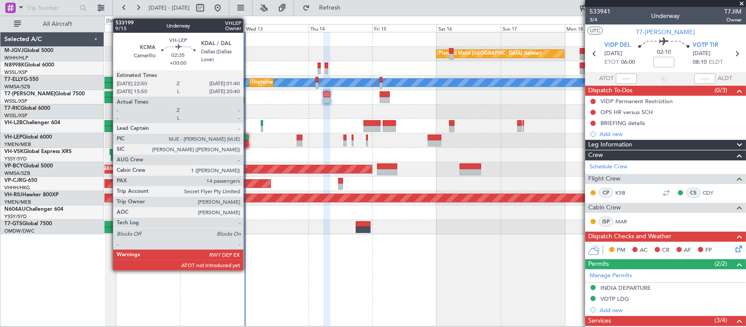
click at [248, 143] on div at bounding box center [245, 143] width 8 height 6
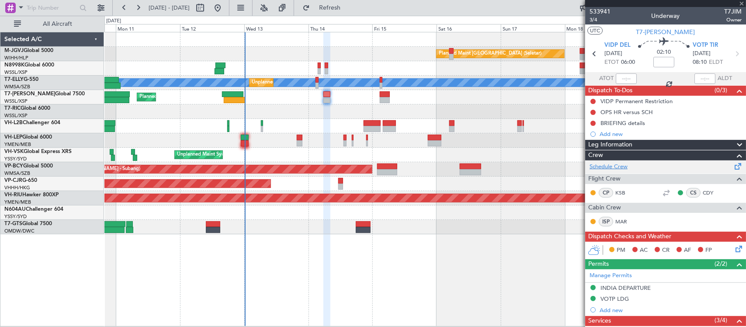
type input "14"
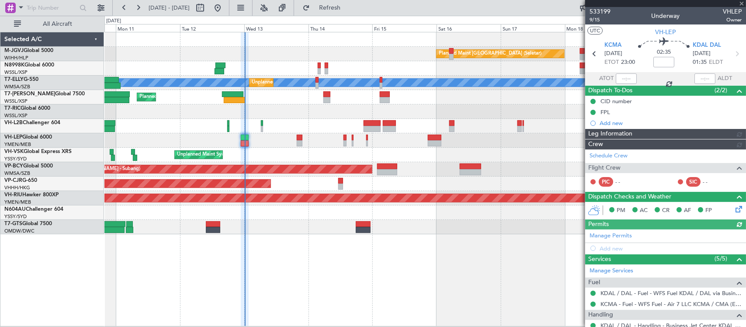
type input "[PERSON_NAME] (LEU)"
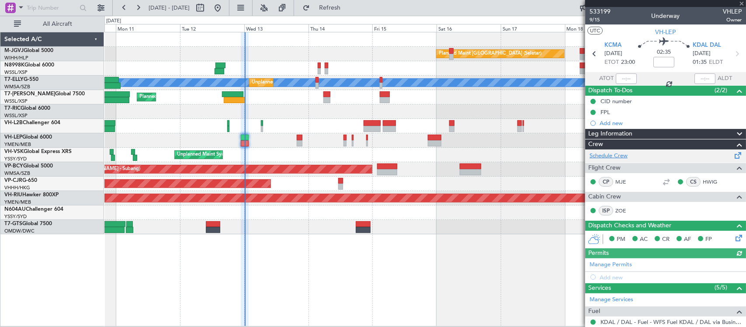
click at [622, 158] on link "Schedule Crew" at bounding box center [608, 156] width 38 height 9
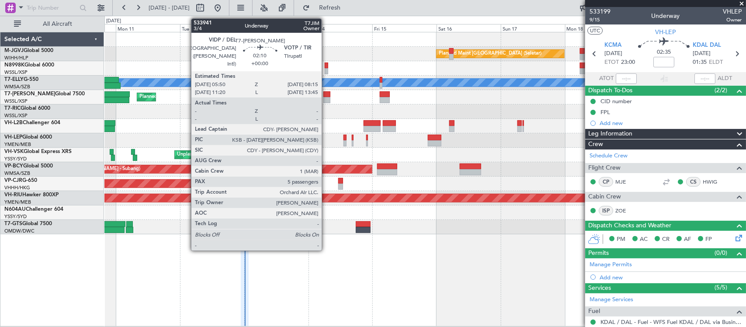
click at [326, 97] on div at bounding box center [326, 100] width 7 height 6
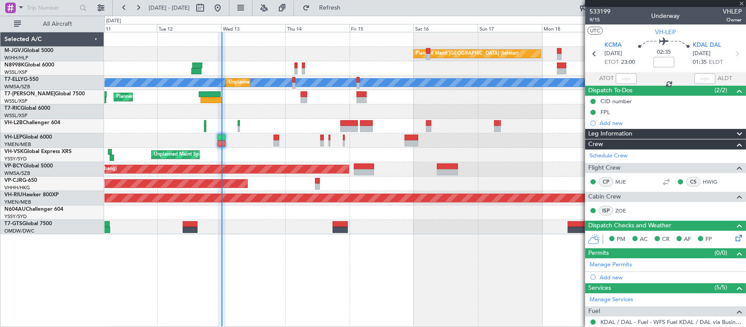
click at [448, 245] on div "Planned Maint Singapore (Seletar) MEL Unplanned Maint Kuala Lumpur (Sultan Abdu…" at bounding box center [424, 179] width 641 height 295
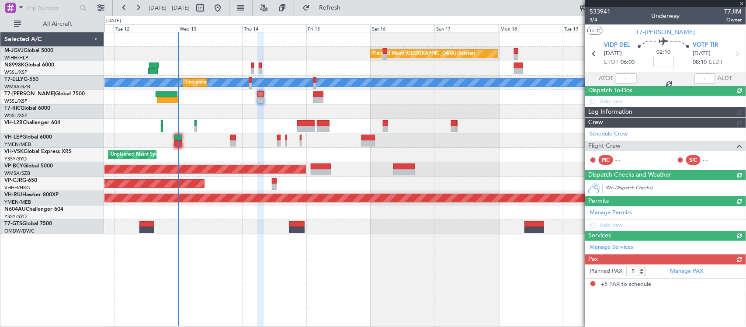
click at [404, 258] on div "Planned Maint Singapore (Seletar) MEL Unplanned Maint Kuala Lumpur (Sultan Abdu…" at bounding box center [424, 179] width 641 height 295
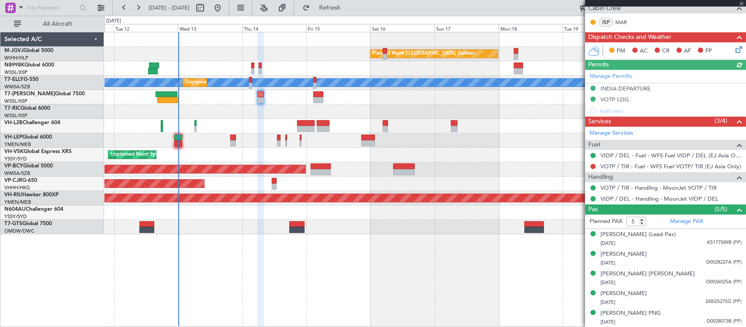
scroll to position [200, 0]
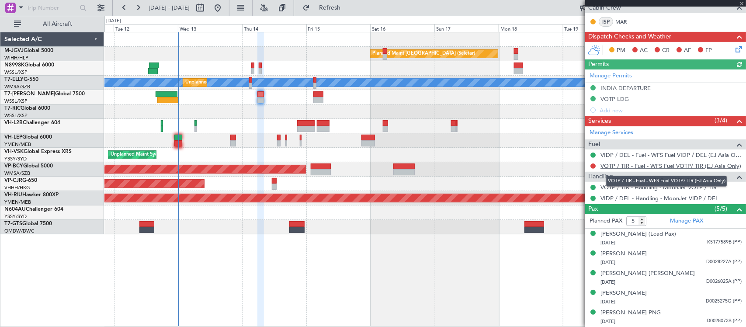
click at [640, 163] on link "VOTP / TIR - Fuel - WFS Fuel VOTP/ TIR (EJ Asia Only)" at bounding box center [670, 165] width 141 height 7
click at [660, 163] on link "VOTP / TIR - Fuel - WFS Fuel VOTP/ TIR (EJ Asia Only)" at bounding box center [670, 165] width 141 height 7
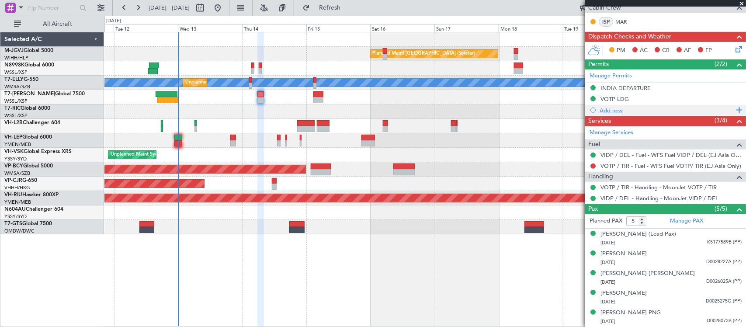
scroll to position [0, 0]
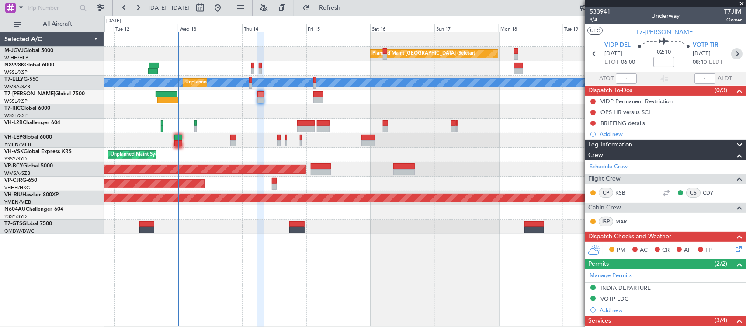
click at [732, 51] on icon at bounding box center [736, 53] width 11 height 11
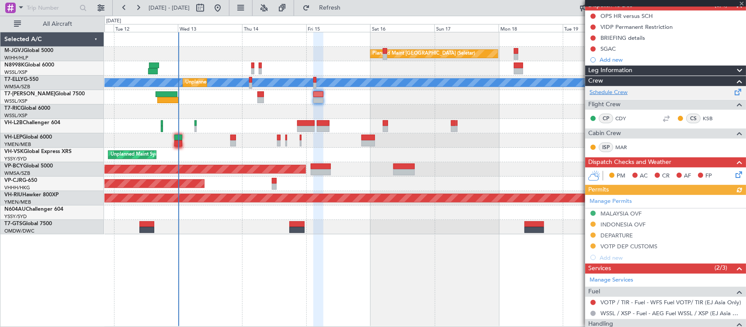
scroll to position [182, 0]
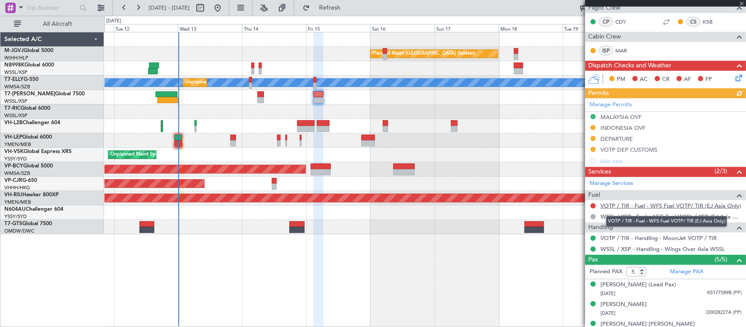
click at [612, 207] on link "VOTP / TIR - Fuel - WFS Fuel VOTP/ TIR (EJ Asia Only)" at bounding box center [670, 205] width 141 height 7
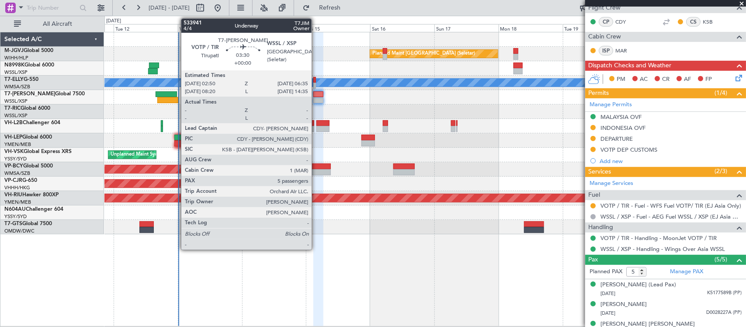
click at [316, 96] on div at bounding box center [318, 94] width 10 height 6
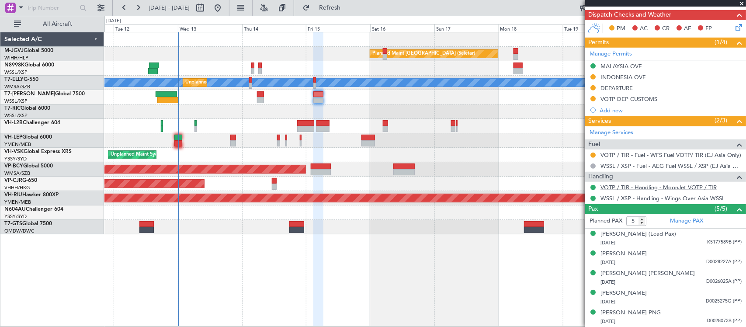
scroll to position [0, 0]
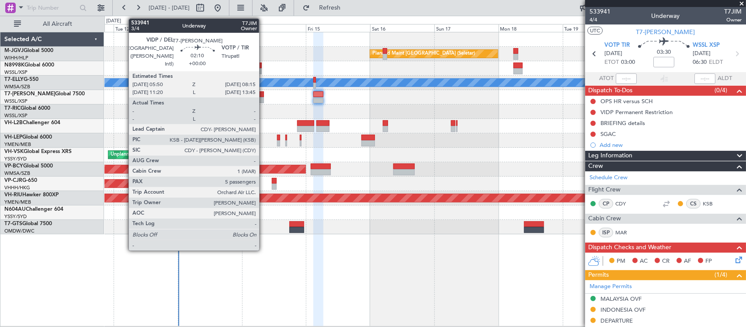
click at [263, 97] on div at bounding box center [260, 100] width 7 height 6
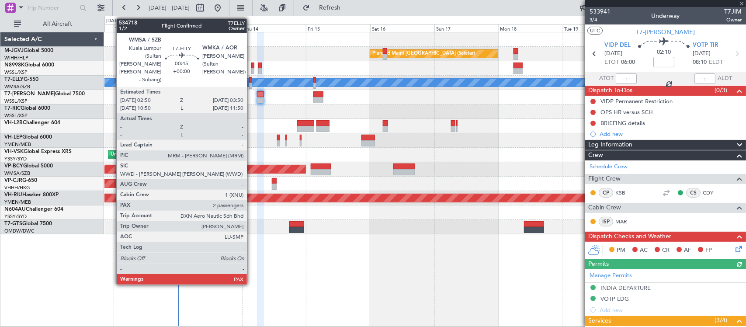
click at [251, 86] on div at bounding box center [250, 86] width 3 height 6
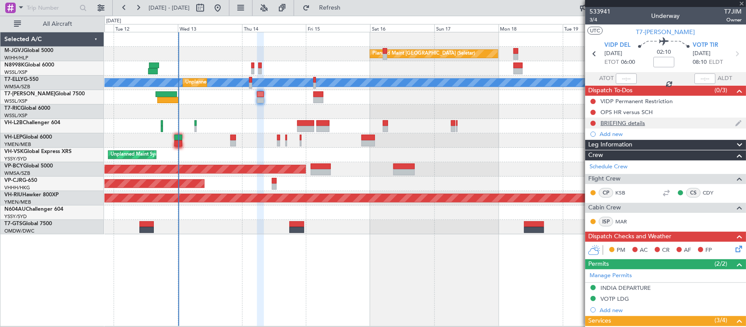
type input "2"
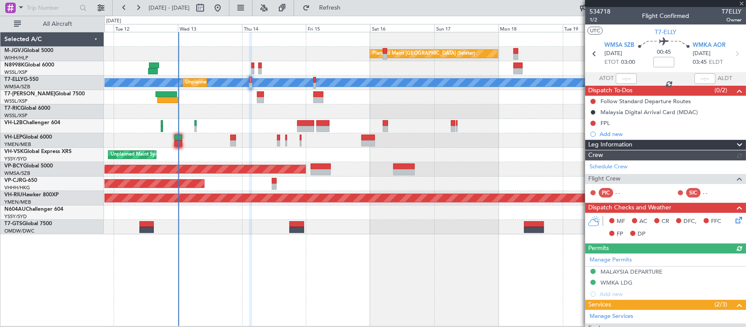
scroll to position [50, 0]
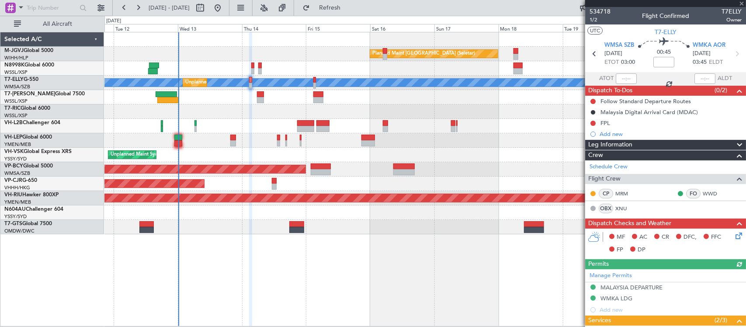
scroll to position [125, 0]
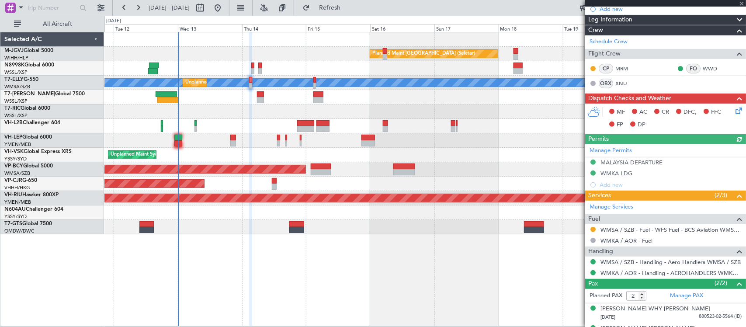
click at [733, 108] on icon at bounding box center [736, 109] width 7 height 7
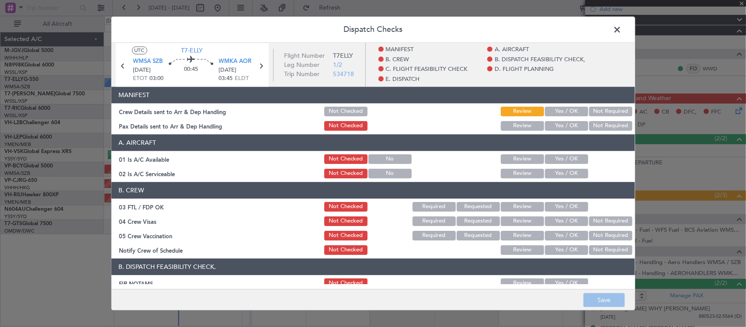
click at [567, 115] on button "Yes / OK" at bounding box center [566, 112] width 43 height 10
click at [567, 122] on button "Yes / OK" at bounding box center [566, 126] width 43 height 10
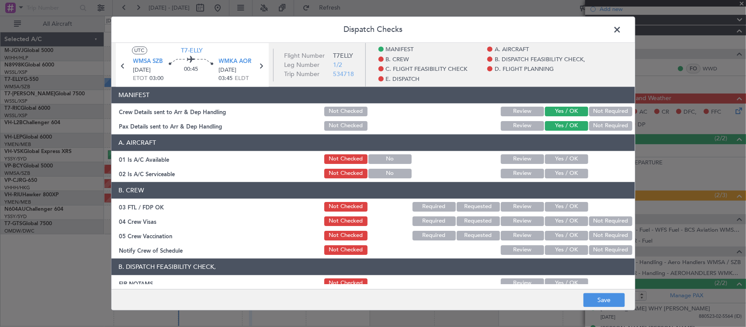
click at [568, 153] on div "Yes / OK" at bounding box center [565, 159] width 44 height 12
click at [568, 160] on button "Yes / OK" at bounding box center [566, 159] width 43 height 10
click at [565, 173] on button "Yes / OK" at bounding box center [566, 174] width 43 height 10
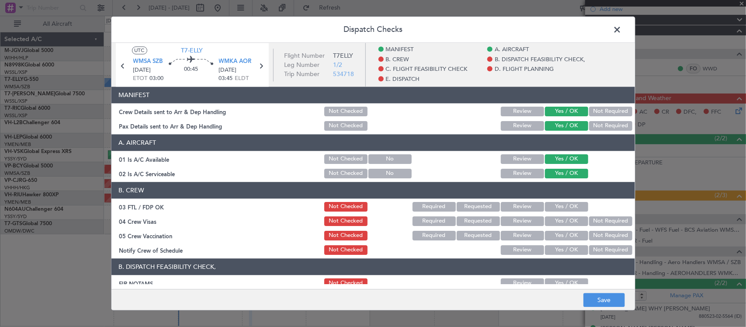
click at [563, 206] on button "Yes / OK" at bounding box center [566, 207] width 43 height 10
click at [590, 218] on button "Not Required" at bounding box center [610, 221] width 43 height 10
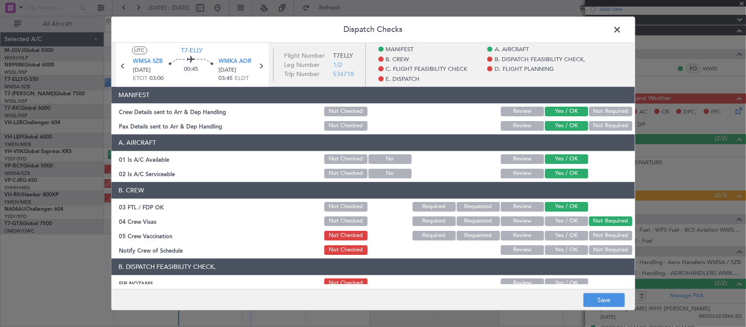
click at [589, 236] on button "Not Required" at bounding box center [610, 236] width 43 height 10
drag, startPoint x: 564, startPoint y: 252, endPoint x: 560, endPoint y: 266, distance: 14.6
click at [563, 254] on button "Yes / OK" at bounding box center [566, 250] width 43 height 10
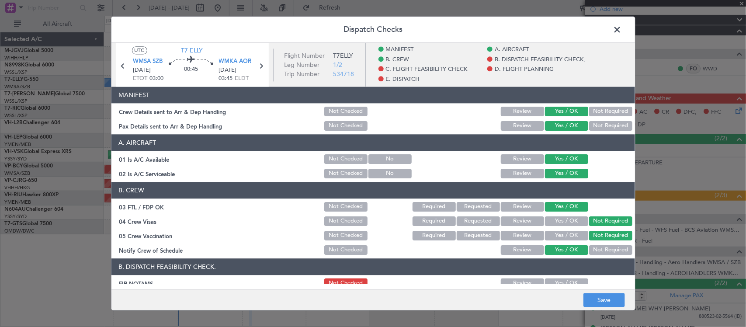
drag, startPoint x: 558, startPoint y: 281, endPoint x: 559, endPoint y: 267, distance: 13.6
click at [558, 282] on button "Yes / OK" at bounding box center [566, 283] width 43 height 10
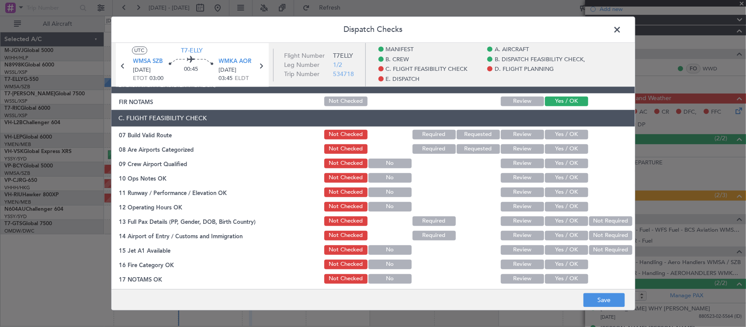
click at [566, 134] on button "Yes / OK" at bounding box center [566, 135] width 43 height 10
click at [564, 143] on div "Yes / OK" at bounding box center [565, 149] width 44 height 12
click at [563, 152] on button "Yes / OK" at bounding box center [566, 149] width 43 height 10
click at [561, 162] on button "Yes / OK" at bounding box center [566, 164] width 43 height 10
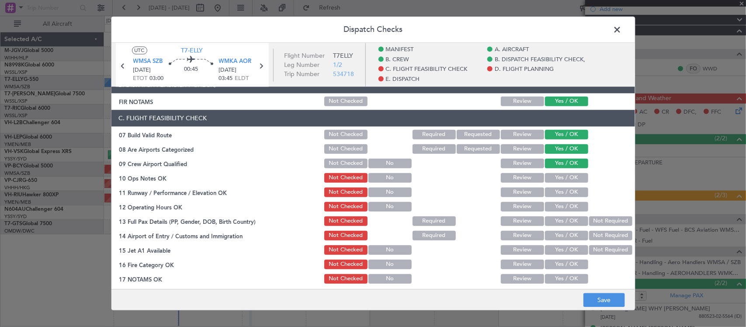
click at [560, 181] on button "Yes / OK" at bounding box center [566, 178] width 43 height 10
click at [560, 191] on button "Yes / OK" at bounding box center [566, 192] width 43 height 10
click at [560, 210] on button "Yes / OK" at bounding box center [566, 207] width 43 height 10
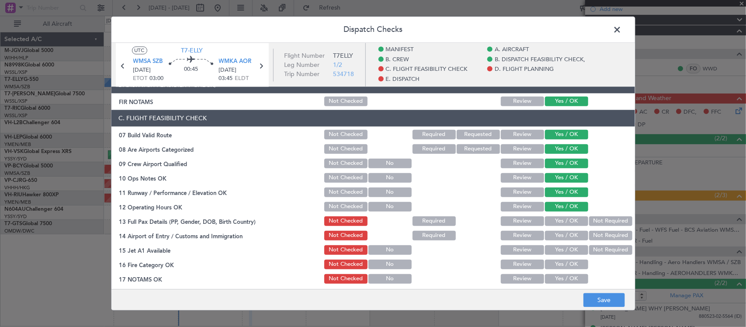
click at [561, 221] on button "Yes / OK" at bounding box center [566, 221] width 43 height 10
click at [593, 234] on button "Not Required" at bounding box center [610, 236] width 43 height 10
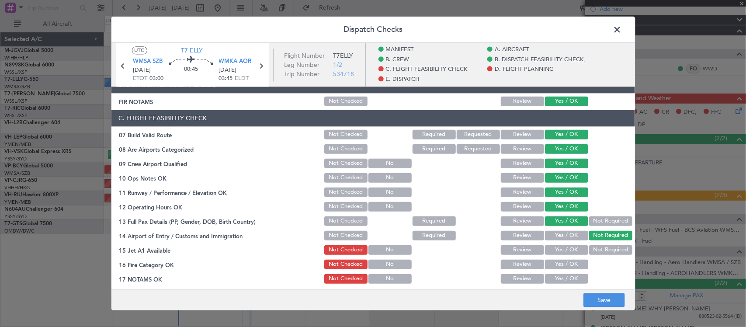
click at [589, 250] on button "Not Required" at bounding box center [610, 250] width 43 height 10
click at [560, 269] on button "Yes / OK" at bounding box center [566, 264] width 43 height 10
click at [553, 283] on button "Yes / OK" at bounding box center [566, 279] width 43 height 10
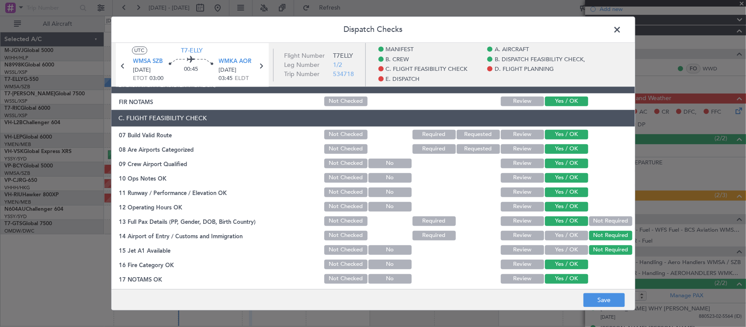
scroll to position [364, 0]
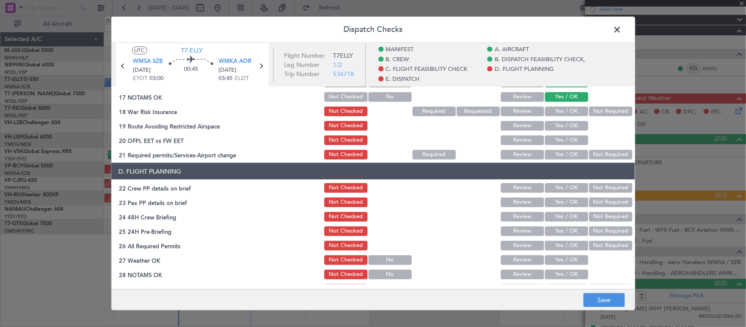
drag, startPoint x: 613, startPoint y: 108, endPoint x: 599, endPoint y: 112, distance: 14.5
click at [612, 108] on button "Not Required" at bounding box center [610, 111] width 43 height 10
click at [545, 129] on button "Yes / OK" at bounding box center [566, 126] width 43 height 10
click at [550, 138] on button "Yes / OK" at bounding box center [566, 140] width 43 height 10
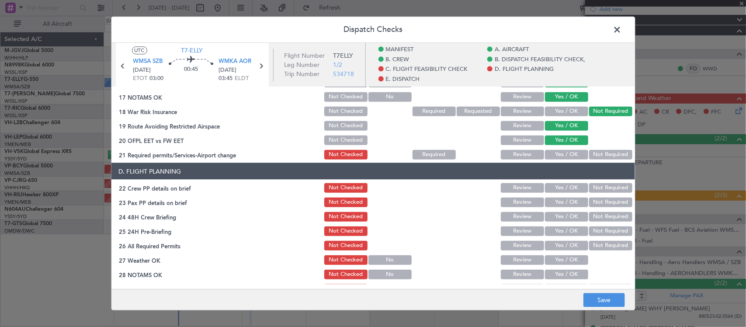
click at [589, 153] on button "Not Required" at bounding box center [610, 154] width 43 height 10
click at [599, 302] on button "Save" at bounding box center [603, 300] width 41 height 14
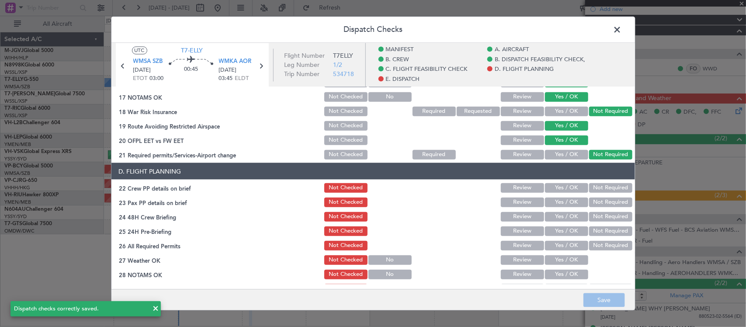
click at [622, 30] on span at bounding box center [622, 31] width 0 height 17
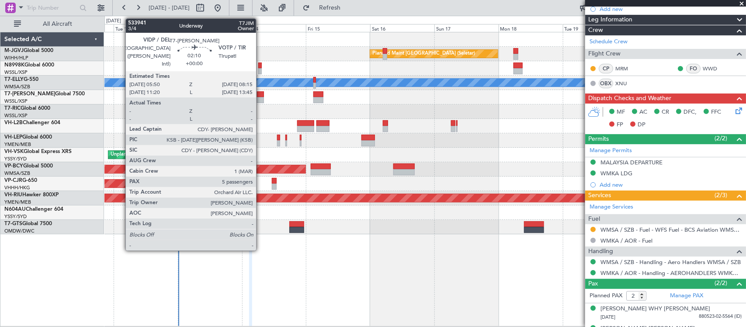
click at [260, 99] on div at bounding box center [260, 100] width 7 height 6
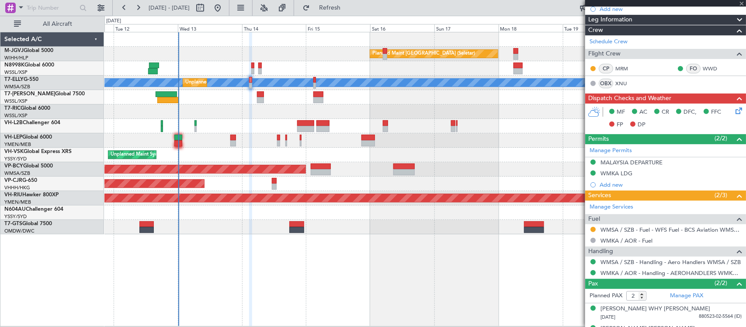
type input "5"
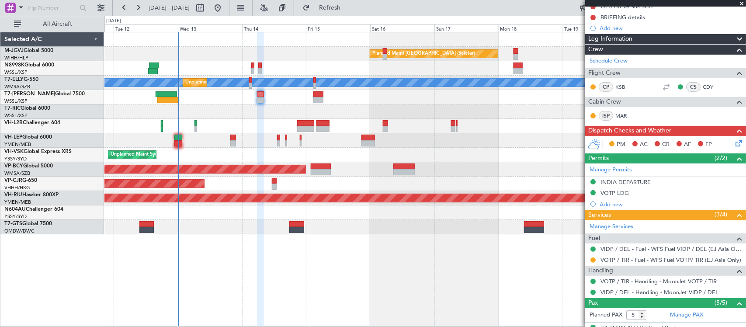
scroll to position [182, 0]
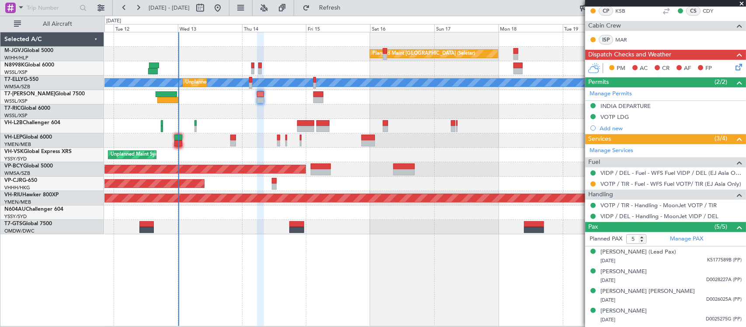
click at [733, 66] on icon at bounding box center [736, 65] width 7 height 7
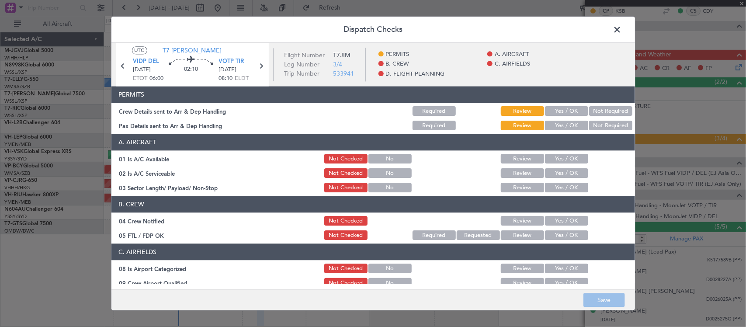
click at [570, 114] on button "Yes / OK" at bounding box center [566, 112] width 43 height 10
click at [570, 122] on button "Yes / OK" at bounding box center [566, 126] width 43 height 10
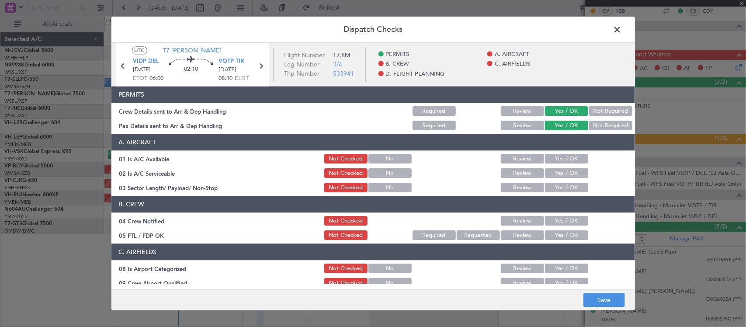
click at [571, 160] on button "Yes / OK" at bounding box center [566, 159] width 43 height 10
click at [570, 172] on button "Yes / OK" at bounding box center [566, 174] width 43 height 10
click at [569, 188] on button "Yes / OK" at bounding box center [566, 188] width 43 height 10
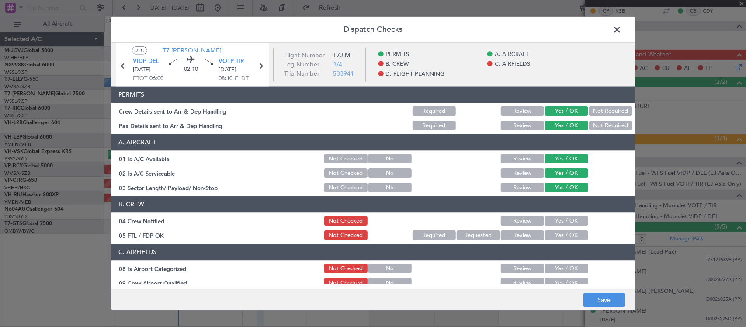
click at [564, 232] on button "Yes / OK" at bounding box center [566, 236] width 43 height 10
click at [564, 220] on button "Yes / OK" at bounding box center [566, 221] width 43 height 10
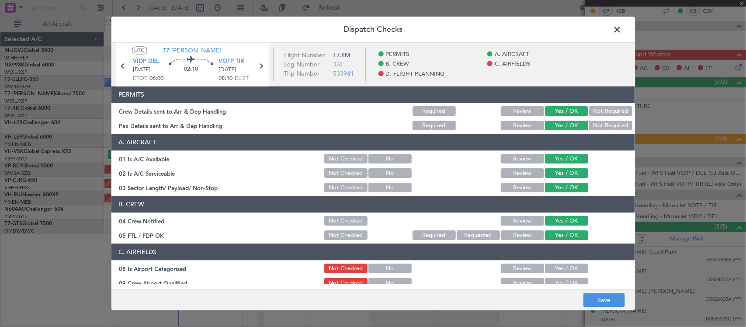
click at [560, 272] on button "Yes / OK" at bounding box center [566, 269] width 43 height 10
click at [556, 283] on button "Yes / OK" at bounding box center [566, 283] width 43 height 10
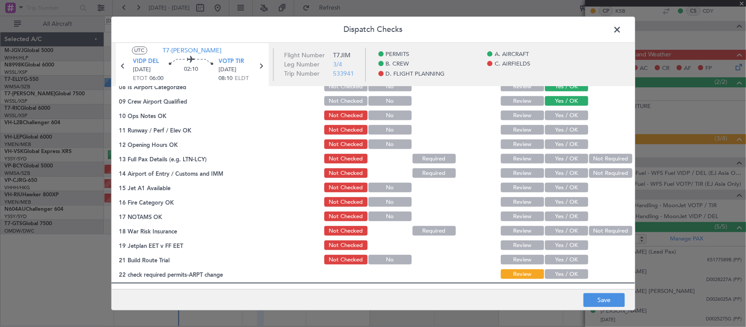
click at [560, 116] on button "Yes / OK" at bounding box center [566, 116] width 43 height 10
click at [563, 125] on button "Yes / OK" at bounding box center [566, 130] width 43 height 10
click at [564, 147] on button "Yes / OK" at bounding box center [566, 145] width 43 height 10
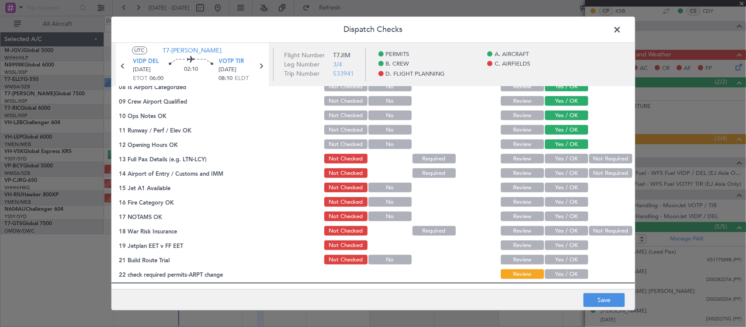
click at [568, 162] on button "Yes / OK" at bounding box center [566, 159] width 43 height 10
click at [589, 175] on button "Not Required" at bounding box center [610, 174] width 43 height 10
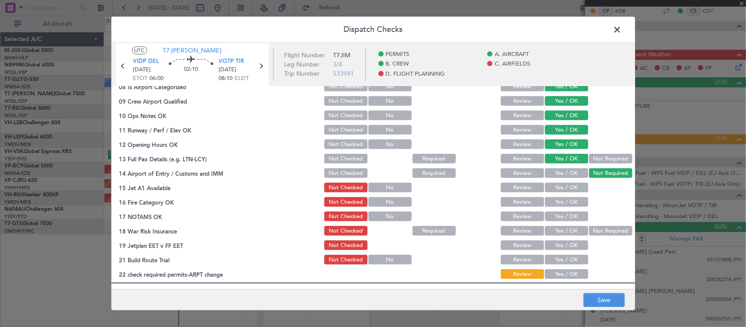
click at [570, 187] on button "Yes / OK" at bounding box center [566, 188] width 43 height 10
click at [569, 198] on button "Yes / OK" at bounding box center [566, 202] width 43 height 10
click at [569, 214] on button "Yes / OK" at bounding box center [566, 217] width 43 height 10
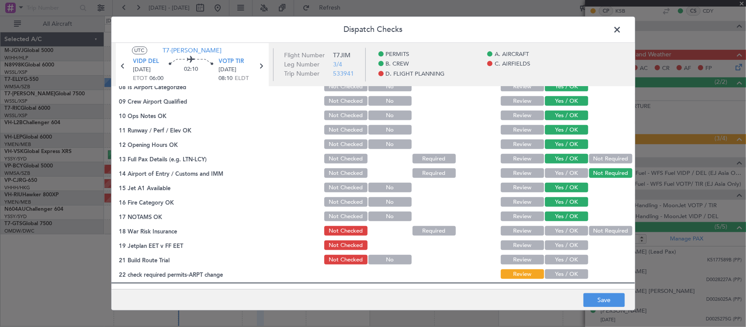
drag, startPoint x: 591, startPoint y: 230, endPoint x: 575, endPoint y: 241, distance: 19.5
click at [591, 230] on button "Not Required" at bounding box center [610, 231] width 43 height 10
drag, startPoint x: 571, startPoint y: 243, endPoint x: 570, endPoint y: 248, distance: 4.9
click at [571, 243] on button "Yes / OK" at bounding box center [566, 246] width 43 height 10
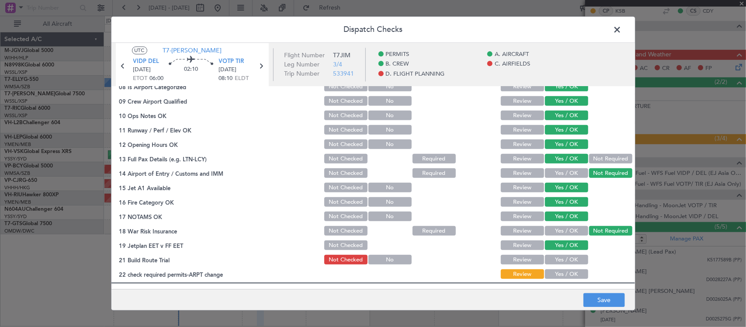
click at [568, 256] on button "Yes / OK" at bounding box center [566, 260] width 43 height 10
drag, startPoint x: 571, startPoint y: 275, endPoint x: 577, endPoint y: 285, distance: 11.8
click at [571, 276] on button "Yes / OK" at bounding box center [566, 275] width 43 height 10
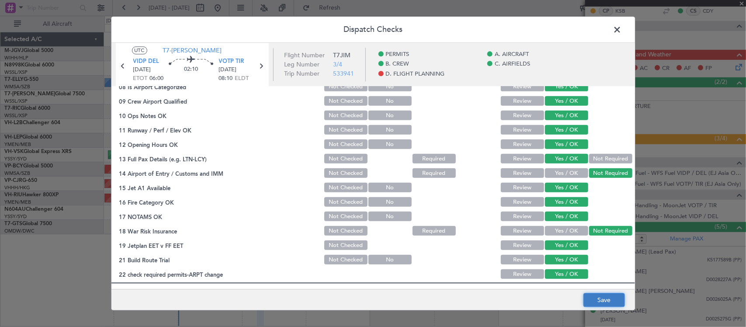
click at [595, 302] on button "Save" at bounding box center [603, 300] width 41 height 14
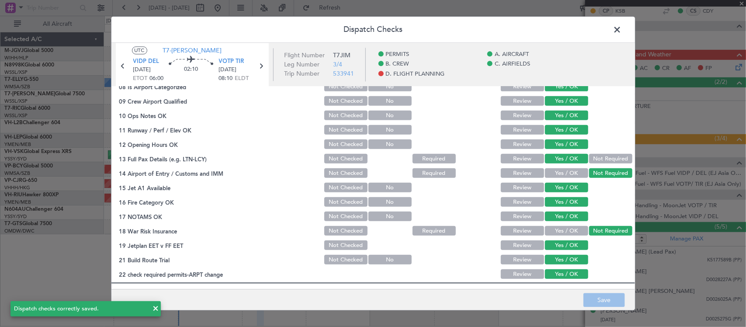
click at [622, 31] on span at bounding box center [622, 31] width 0 height 17
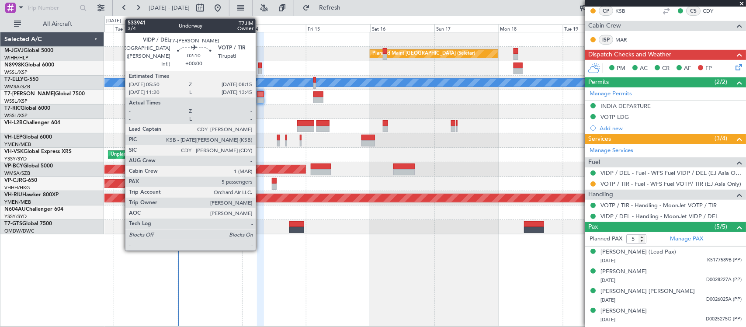
click at [260, 98] on div at bounding box center [260, 100] width 7 height 6
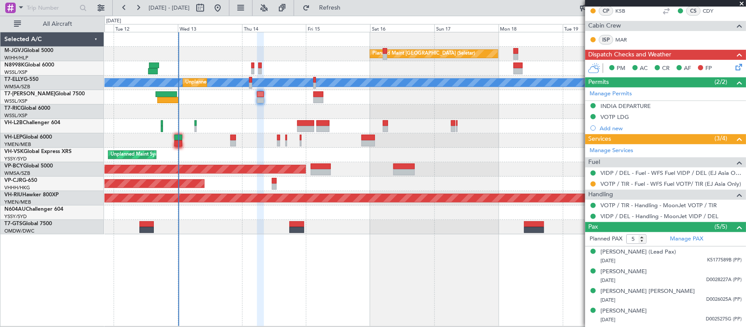
click at [263, 114] on div at bounding box center [424, 111] width 641 height 14
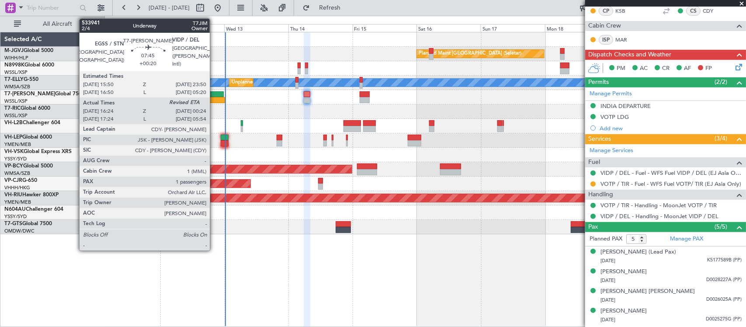
click at [214, 95] on div at bounding box center [212, 94] width 21 height 6
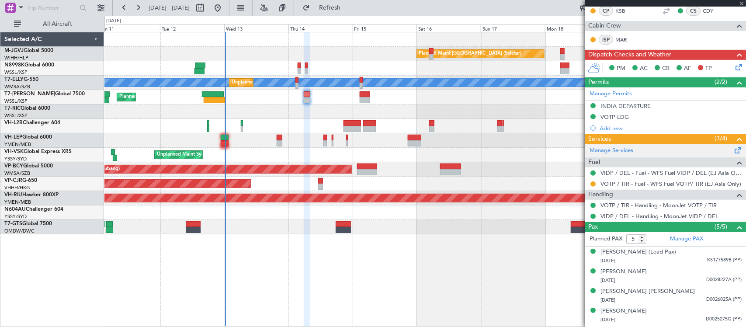
type input "+00:20"
type input "16:34"
type input "1"
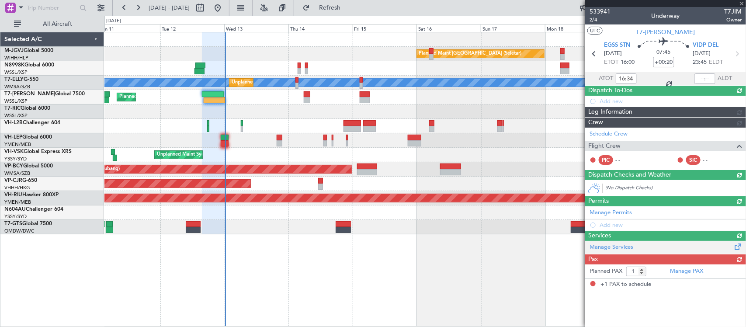
scroll to position [0, 0]
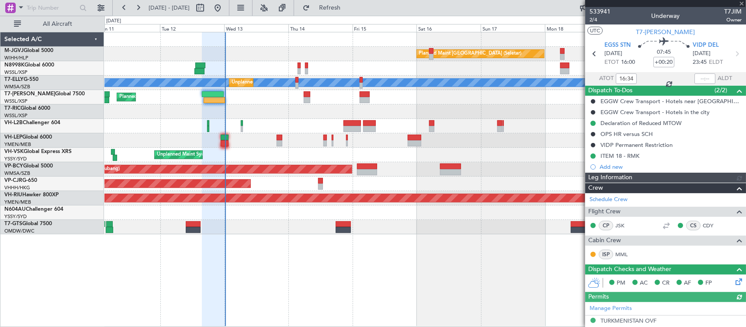
type input "[PERSON_NAME] (BTA)"
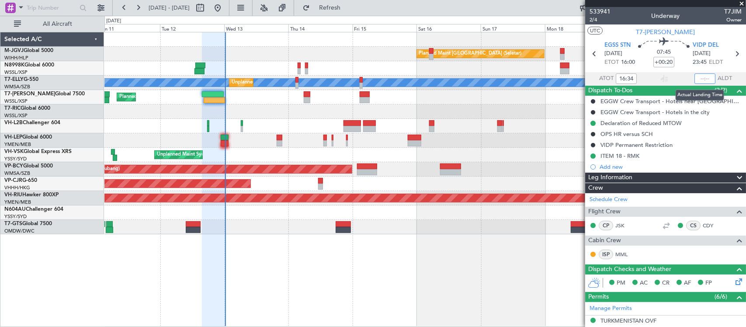
drag, startPoint x: 699, startPoint y: 79, endPoint x: 725, endPoint y: 82, distance: 26.0
click at [699, 79] on input "text" at bounding box center [704, 78] width 21 height 10
type input "00:16"
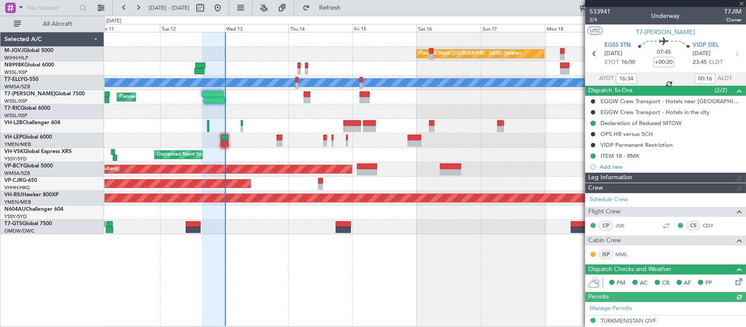
type input "[PERSON_NAME] (BTA)"
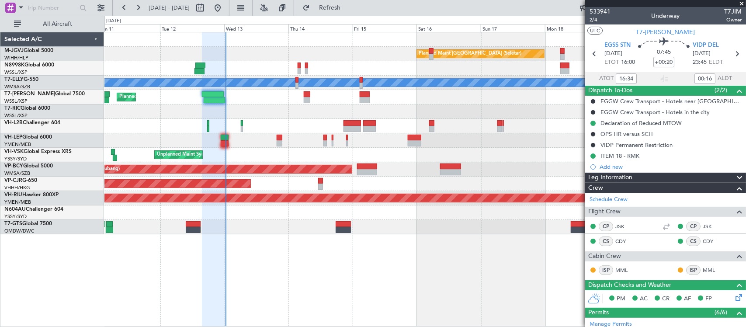
type input "[PERSON_NAME] (BTA)"
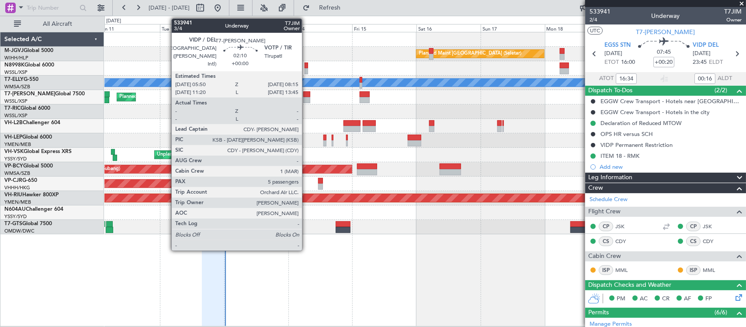
click at [306, 99] on div at bounding box center [306, 100] width 7 height 6
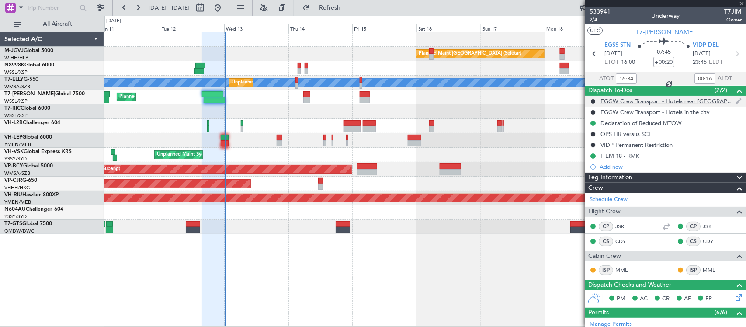
type input "5"
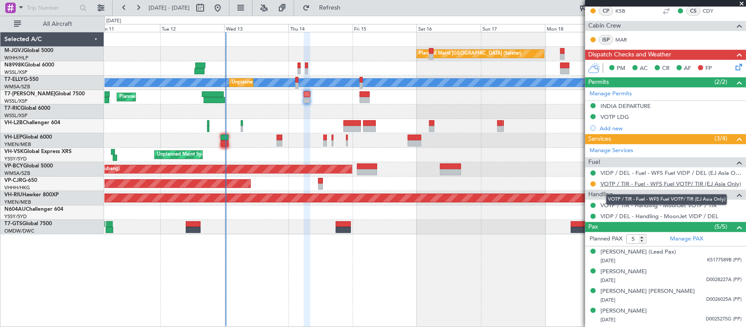
scroll to position [200, 0]
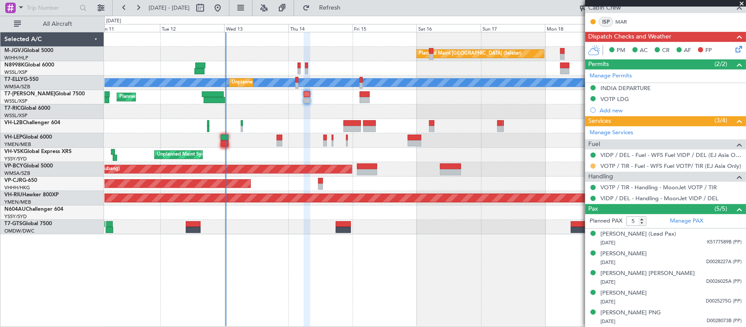
click at [593, 166] on button at bounding box center [592, 165] width 5 height 5
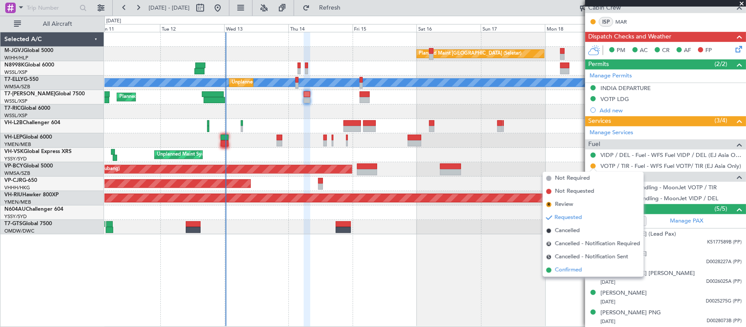
click at [575, 273] on span "Confirmed" at bounding box center [568, 270] width 27 height 9
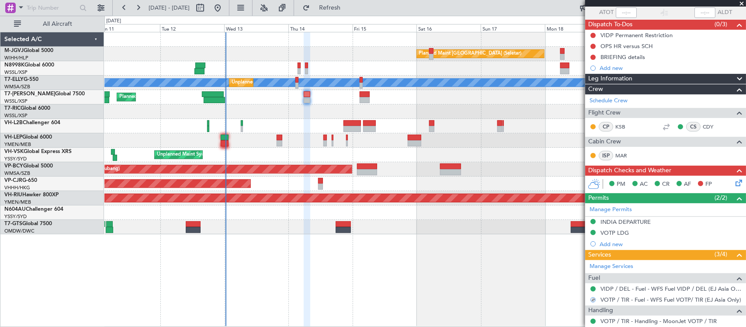
scroll to position [0, 0]
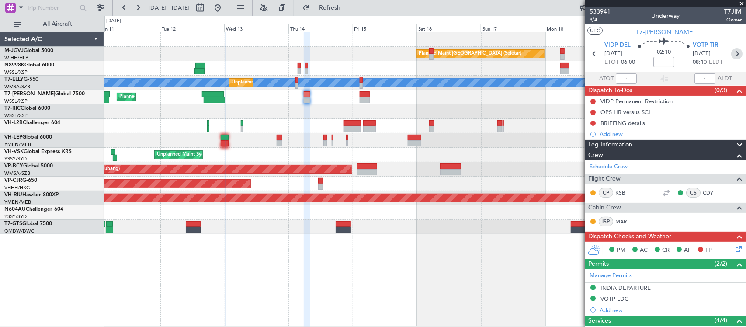
click at [731, 54] on icon at bounding box center [736, 53] width 11 height 11
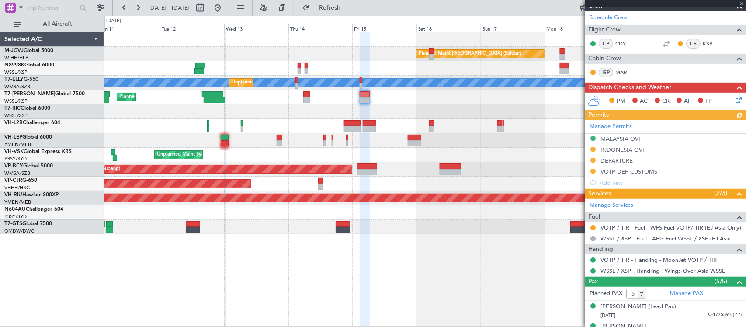
scroll to position [182, 0]
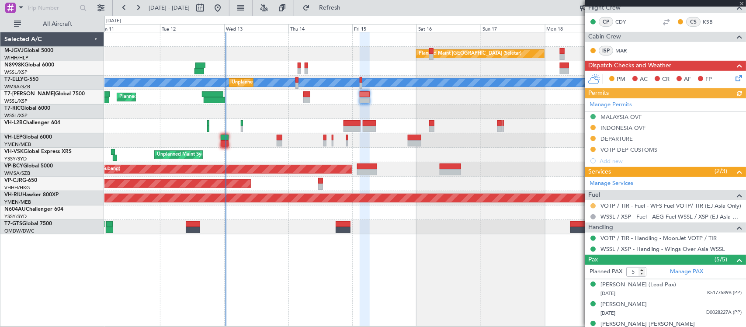
click at [593, 207] on button at bounding box center [592, 205] width 5 height 5
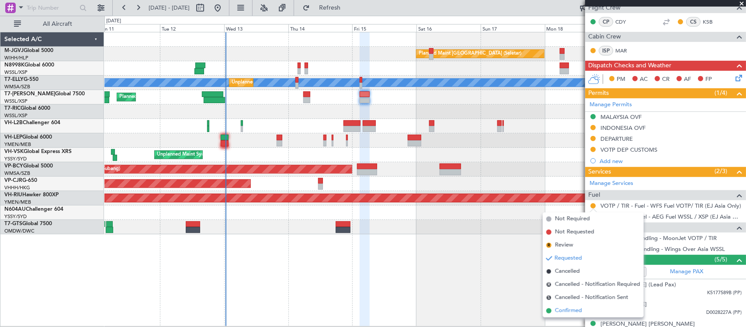
click at [574, 309] on span "Confirmed" at bounding box center [568, 310] width 27 height 9
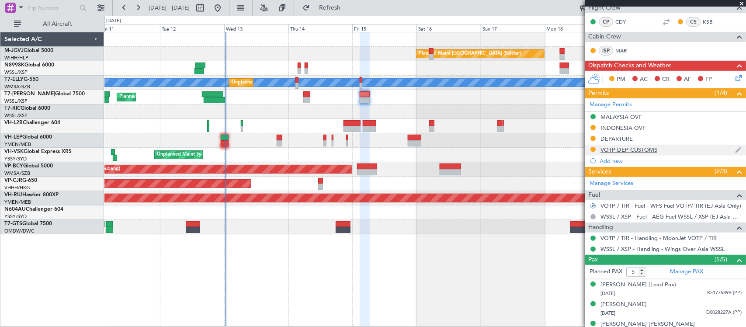
scroll to position [0, 0]
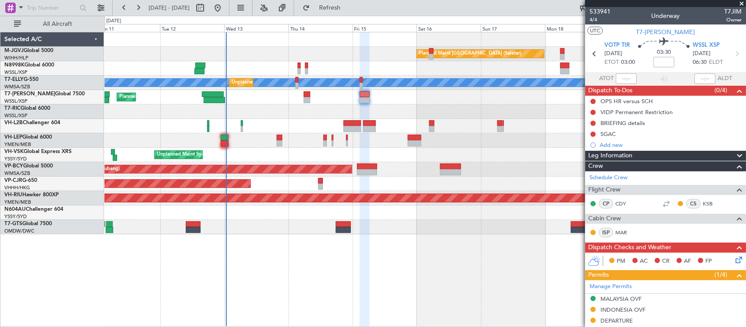
click at [317, 187] on div "Planned Maint [GEOGRAPHIC_DATA] ([GEOGRAPHIC_DATA] Intl)" at bounding box center [424, 183] width 641 height 14
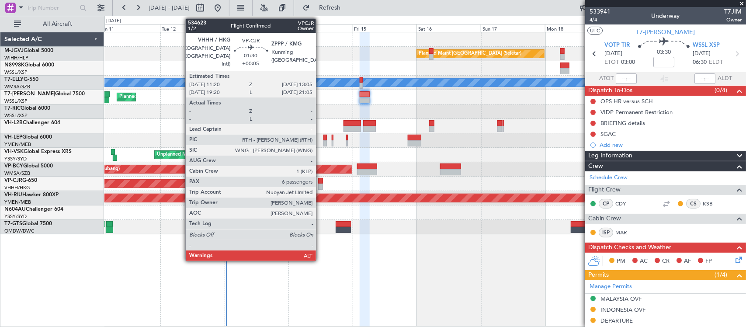
click at [320, 185] on div at bounding box center [320, 186] width 5 height 6
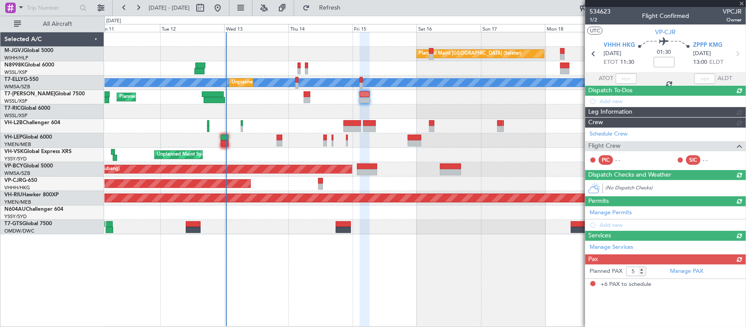
type input "+00:05"
type input "6"
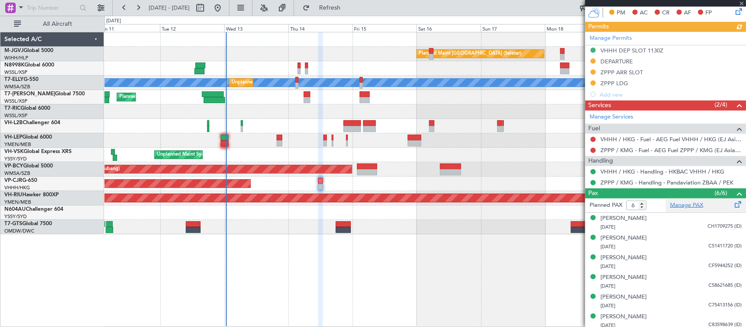
scroll to position [242, 0]
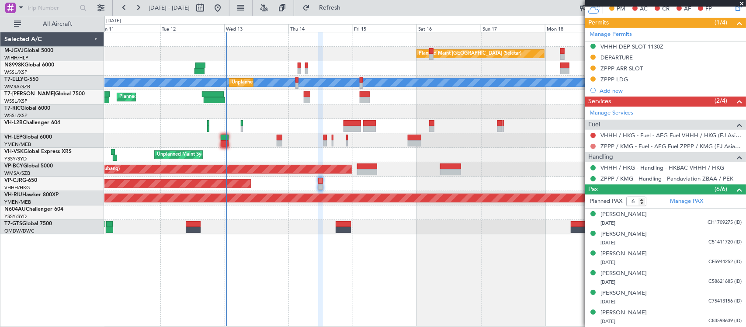
click at [590, 145] on button at bounding box center [592, 146] width 5 height 5
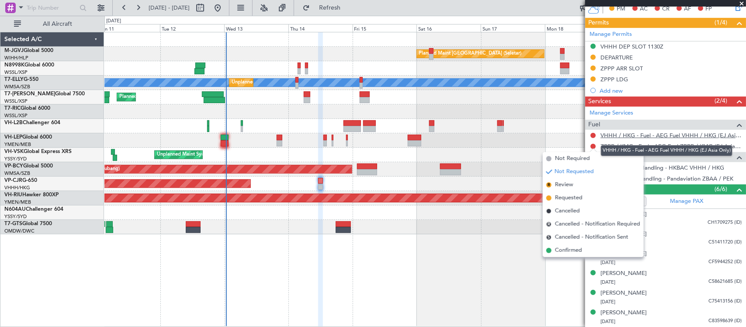
click at [626, 136] on link "VHHH / HKG - Fuel - AEG Fuel VHHH / HKG (EJ Asia Only)" at bounding box center [670, 134] width 141 height 7
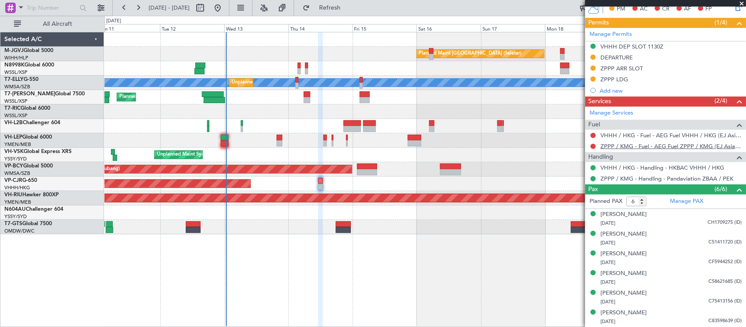
click at [636, 149] on link "ZPPP / KMG - Fuel - AEG Fuel ZPPP / KMG (EJ Asia Only)" at bounding box center [670, 145] width 141 height 7
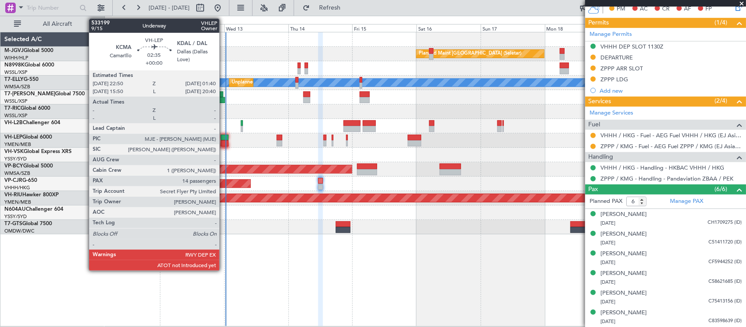
click at [224, 138] on div at bounding box center [225, 138] width 8 height 6
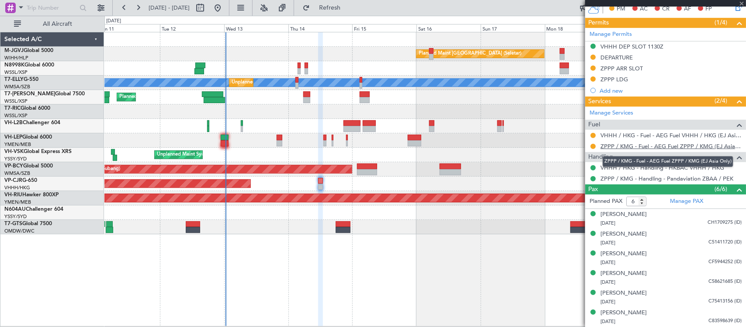
scroll to position [0, 0]
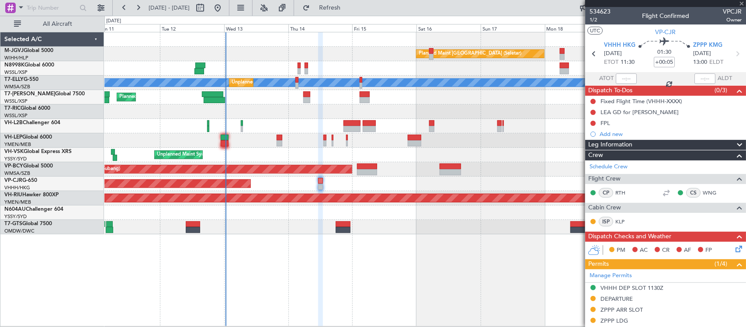
type input "14"
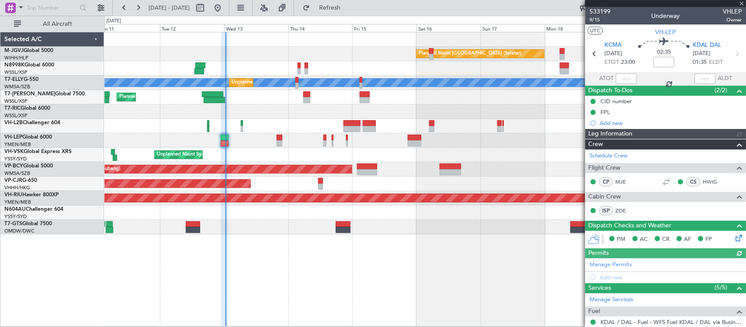
type input "[PERSON_NAME] (LEU)"
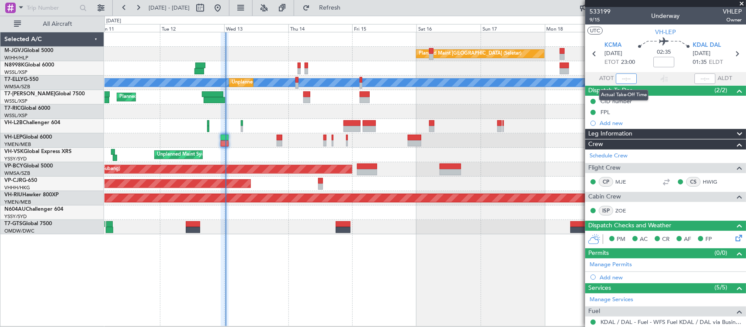
click at [625, 81] on input "text" at bounding box center [625, 78] width 21 height 10
type input "00:35"
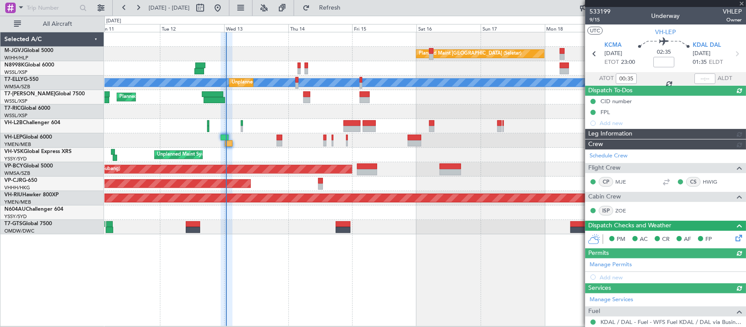
type input "[PERSON_NAME] (LEU)"
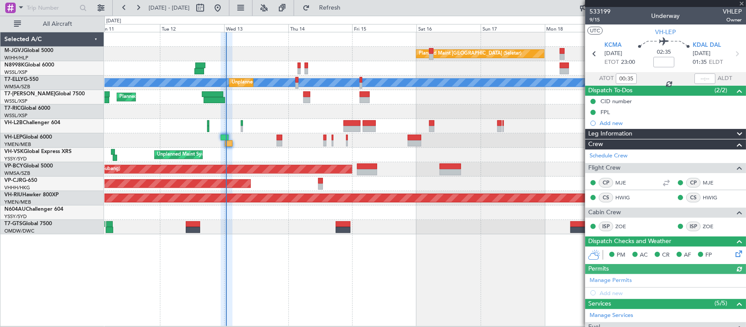
type input "[PERSON_NAME] (LEU)"
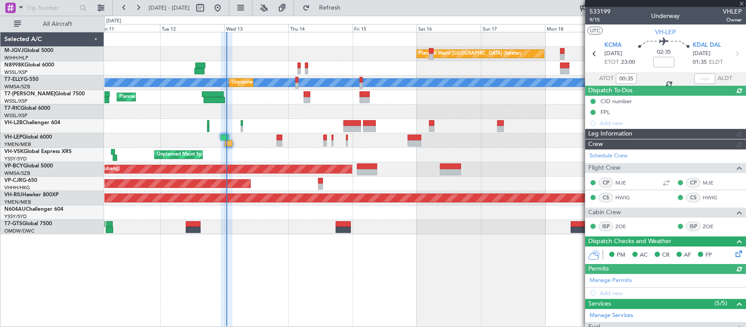
type input "[PERSON_NAME] (LEU)"
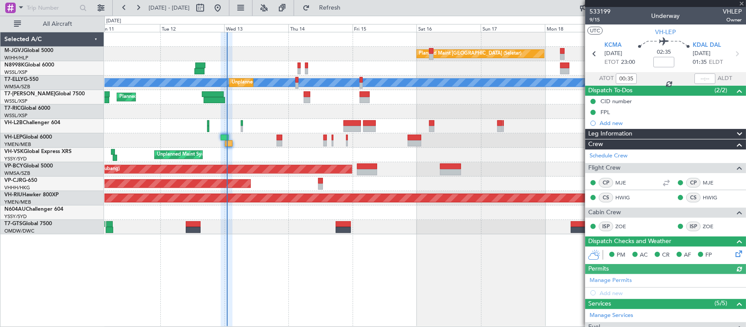
type input "[PERSON_NAME] (LEU)"
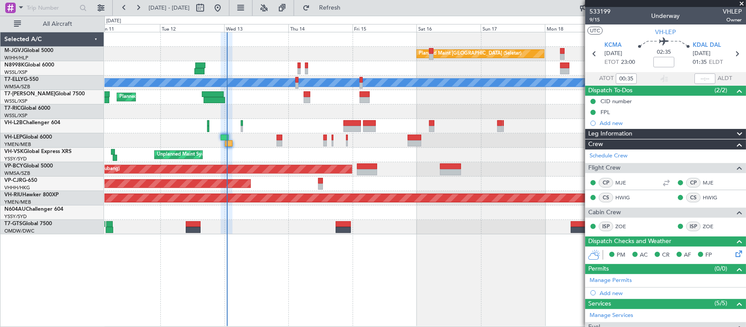
type input "[PERSON_NAME] (LEU)"
